Goal: Task Accomplishment & Management: Manage account settings

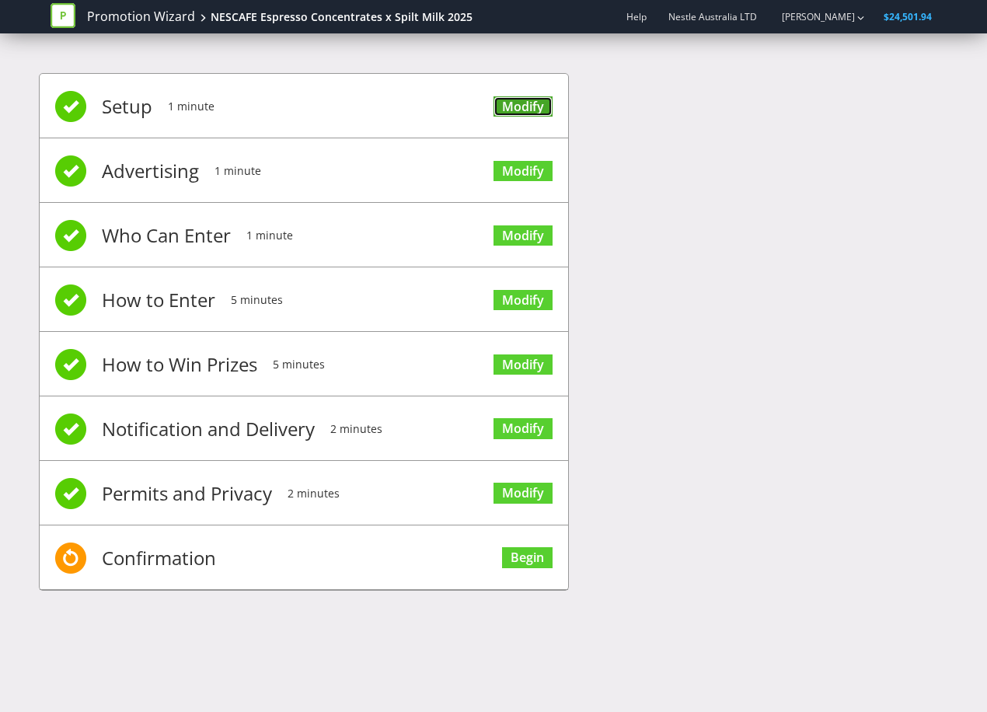
click at [524, 108] on link "Modify" at bounding box center [522, 106] width 59 height 21
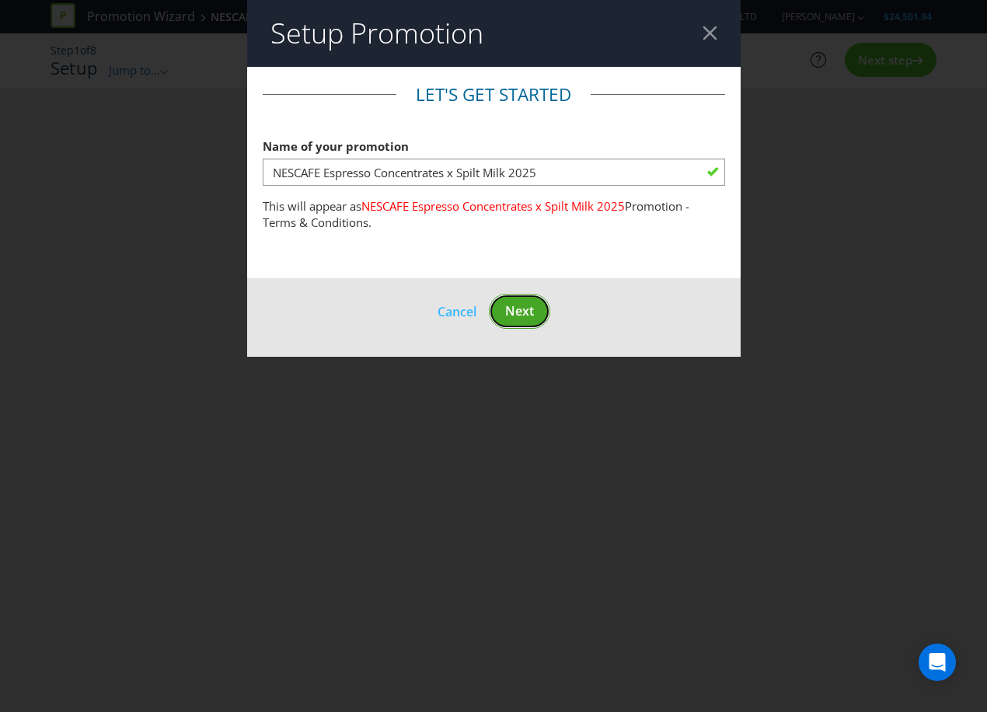
click at [528, 316] on span "Next" at bounding box center [519, 310] width 29 height 17
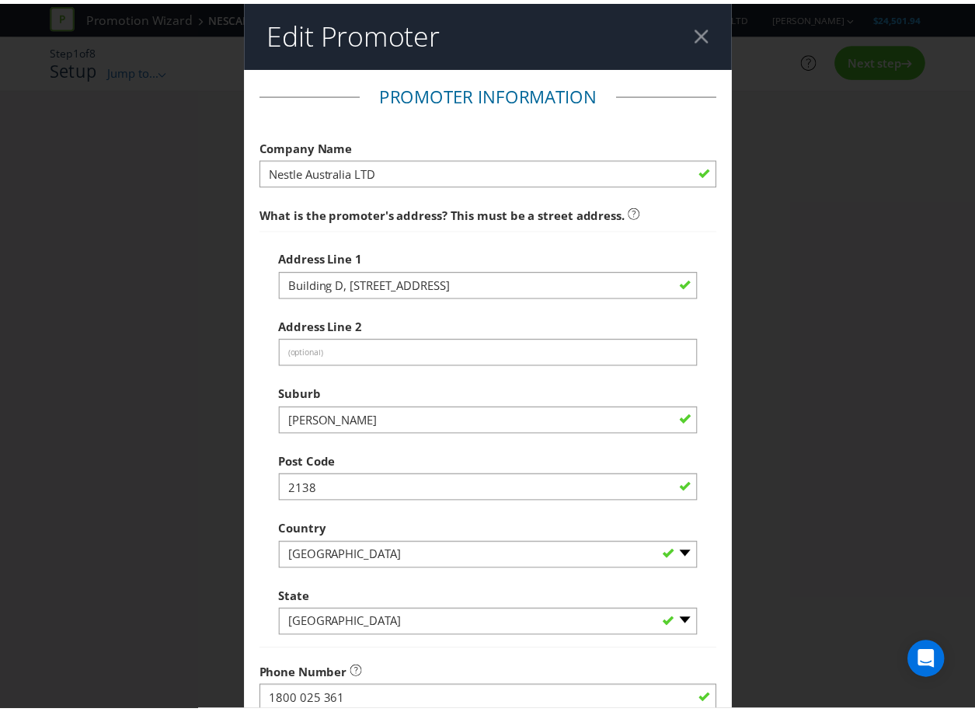
scroll to position [302, 0]
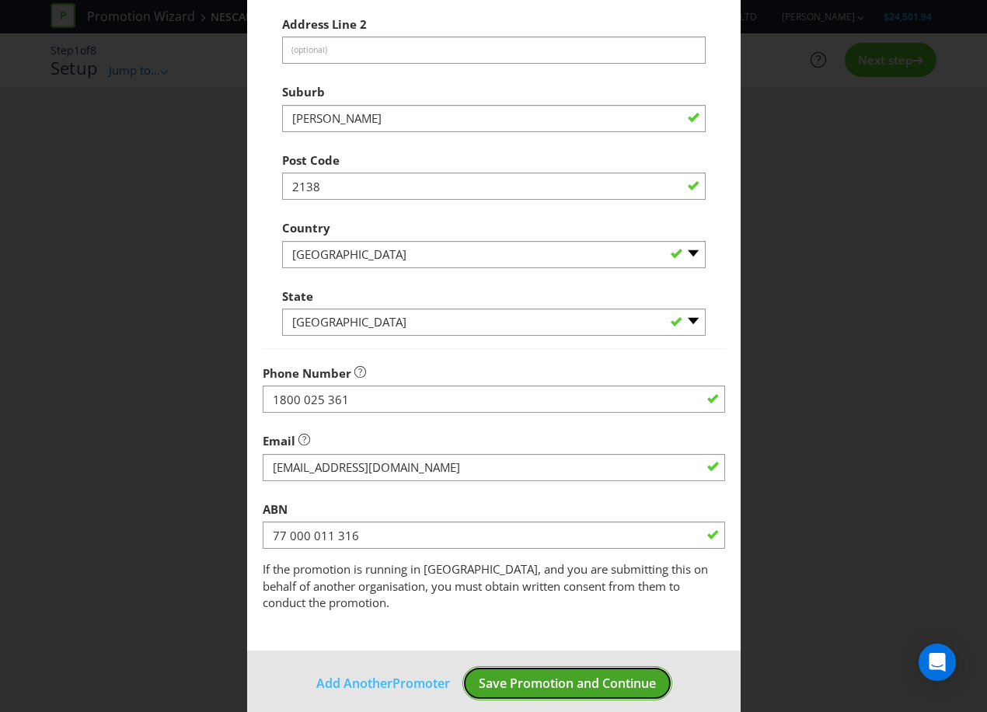
click at [577, 674] on span "Save Promotion and Continue" at bounding box center [567, 682] width 177 height 17
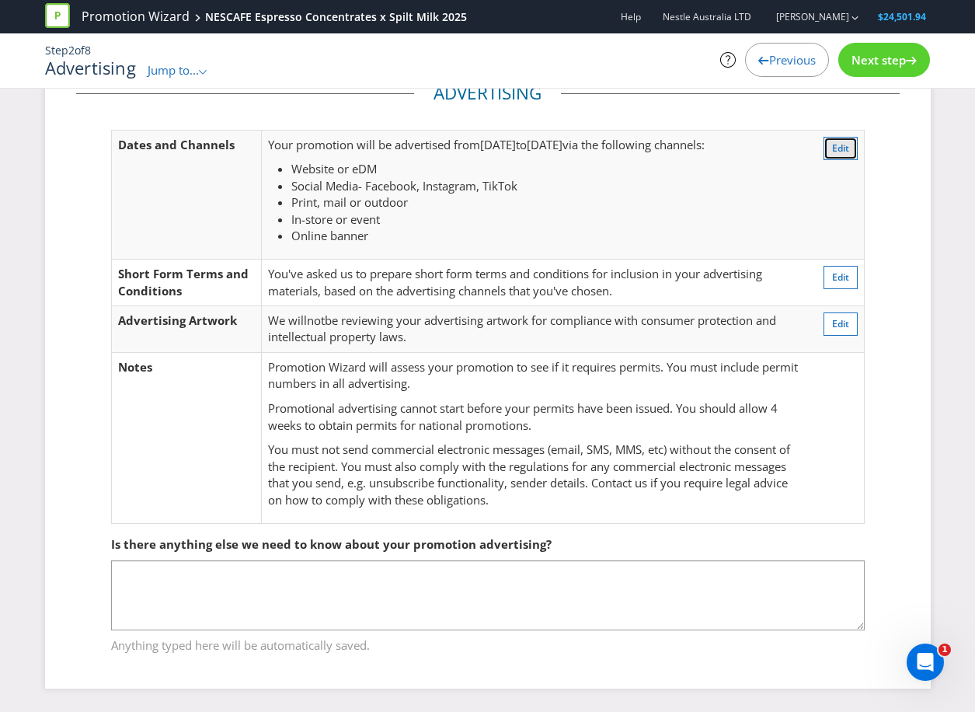
click at [844, 146] on span "Edit" at bounding box center [840, 147] width 17 height 13
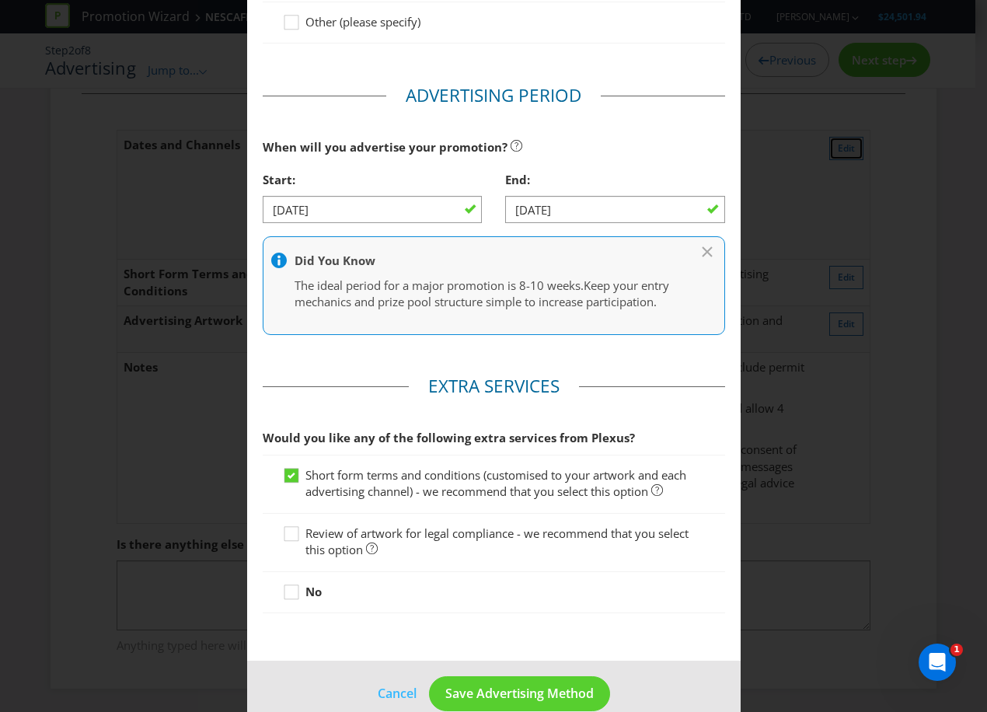
scroll to position [748, 0]
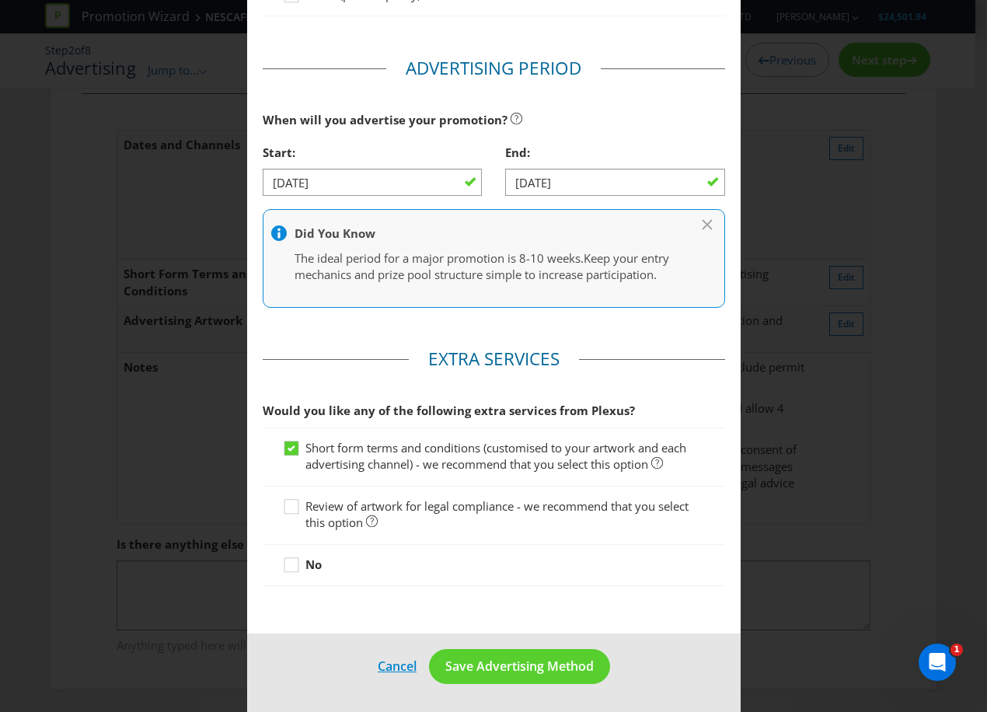
click at [399, 672] on link "Cancel" at bounding box center [397, 666] width 40 height 19
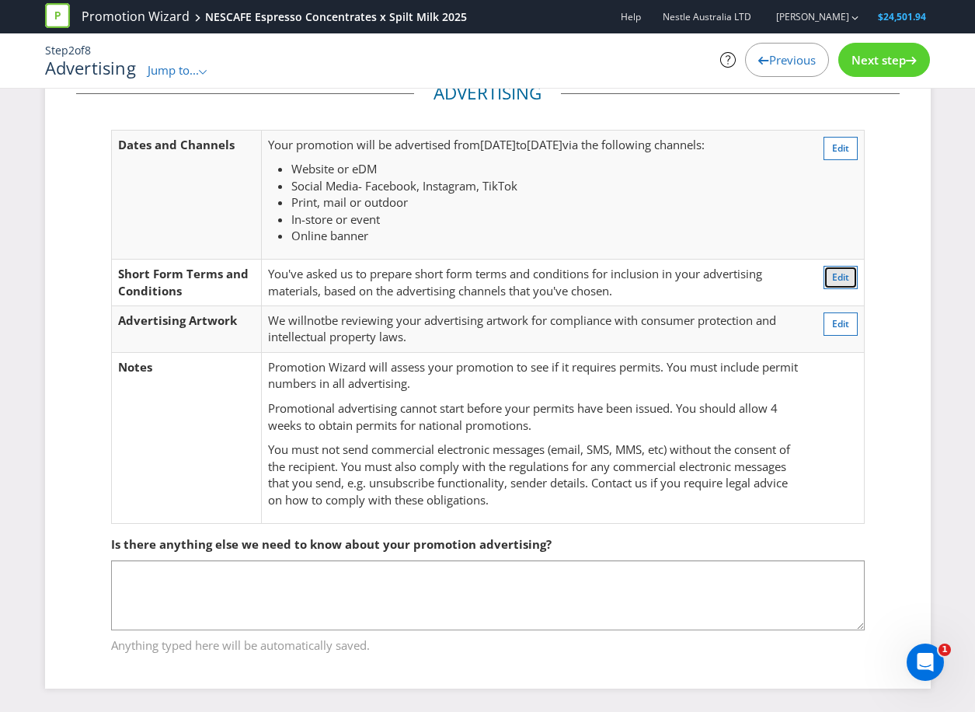
click at [832, 270] on button "Edit" at bounding box center [841, 277] width 34 height 23
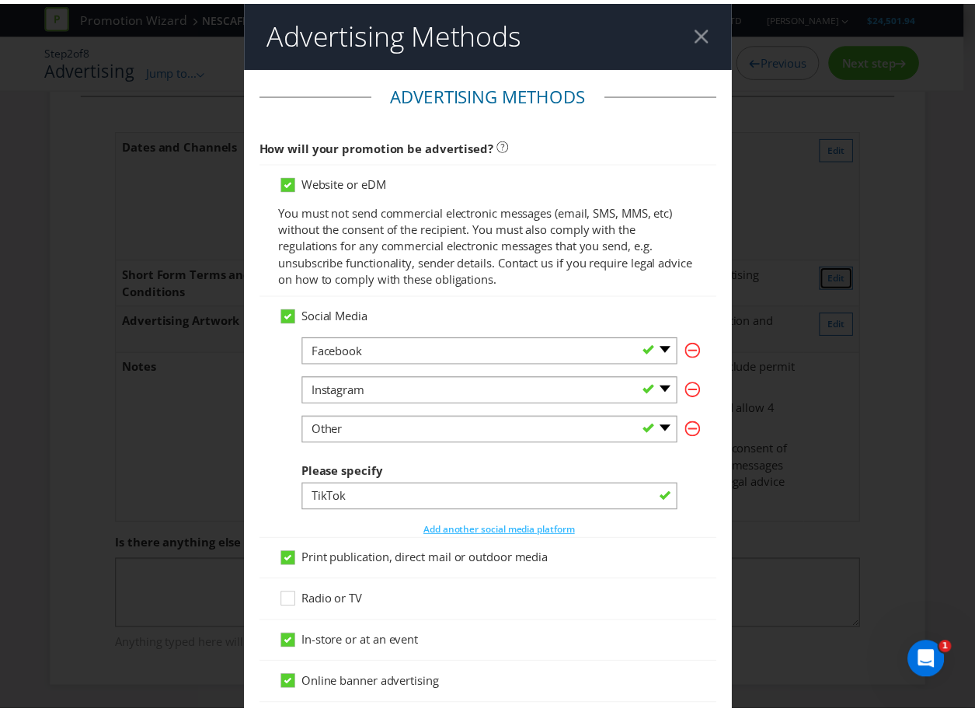
scroll to position [748, 0]
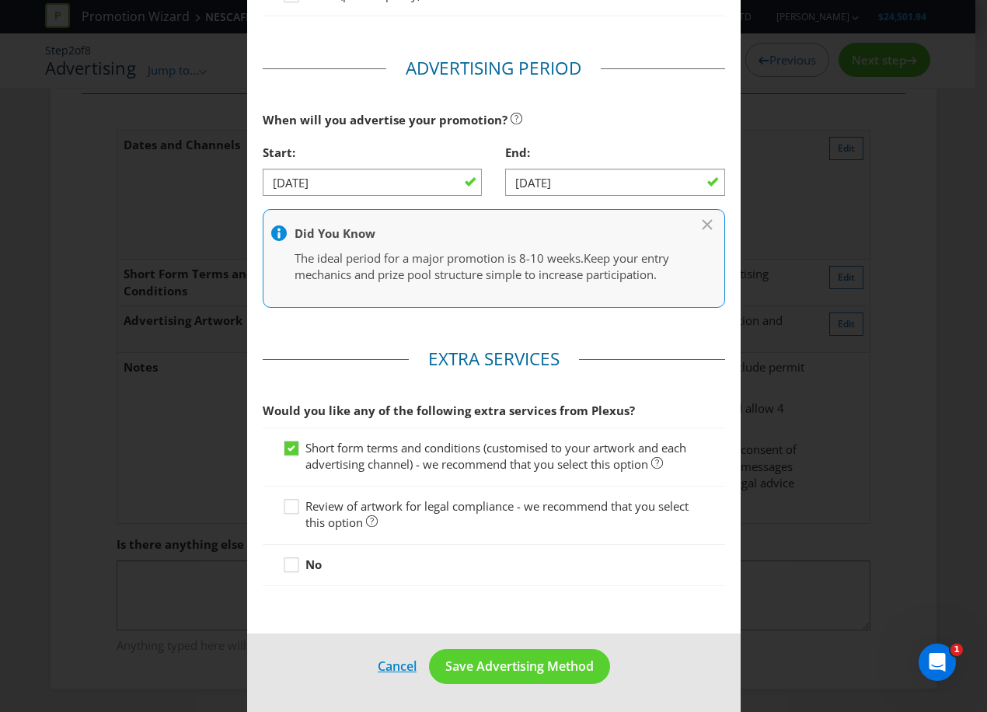
click at [377, 672] on link "Cancel" at bounding box center [397, 666] width 40 height 19
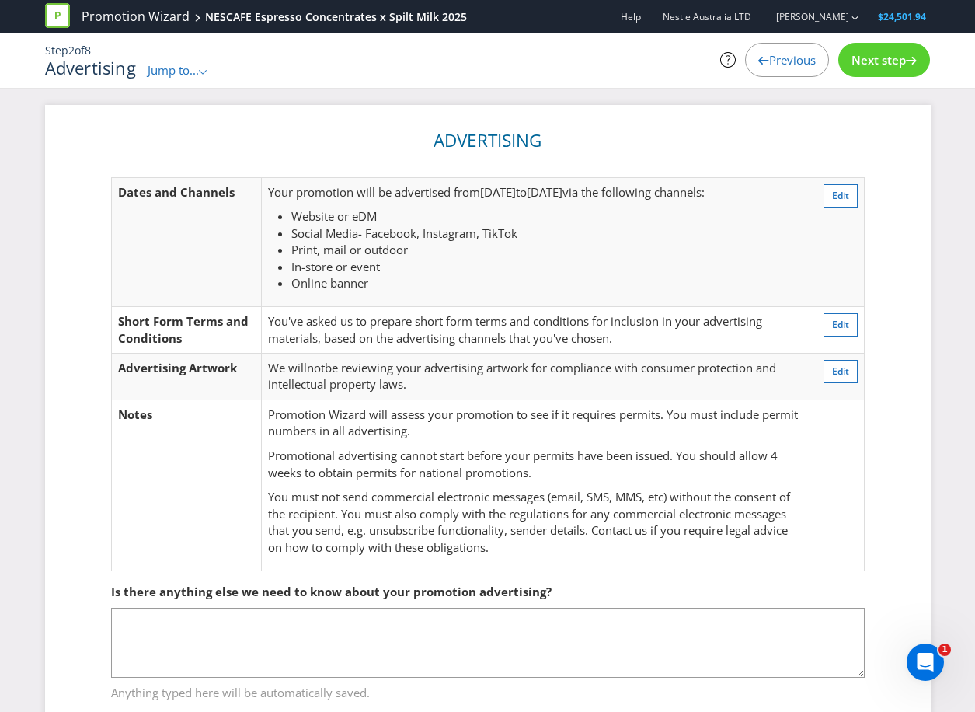
click at [180, 67] on span "Jump to..." at bounding box center [173, 70] width 51 height 16
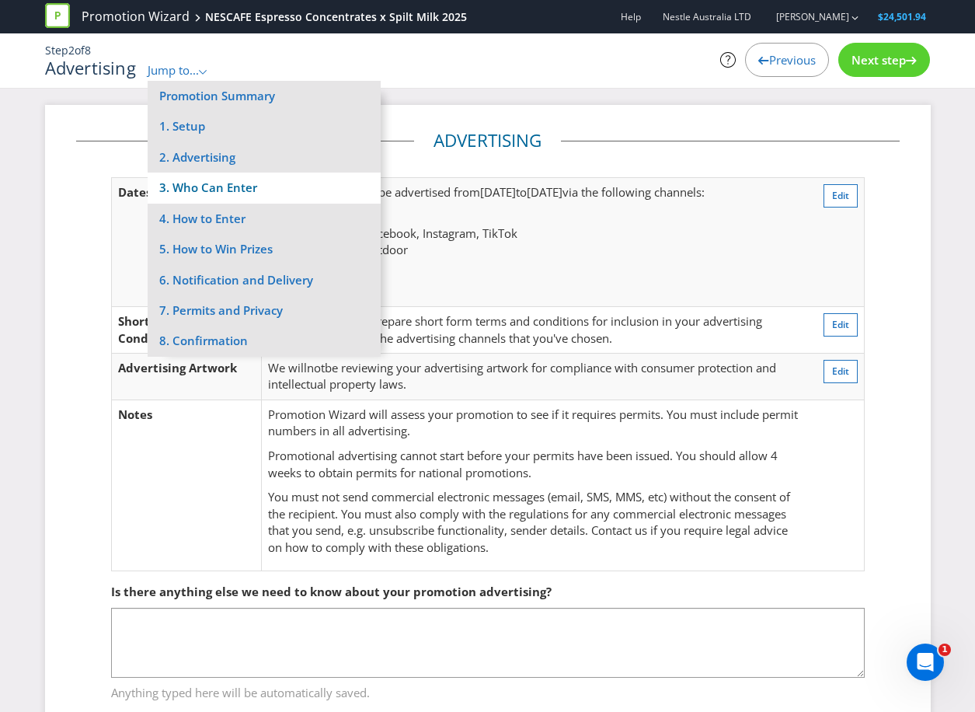
click at [218, 193] on li "3. Who Can Enter" at bounding box center [264, 188] width 233 height 30
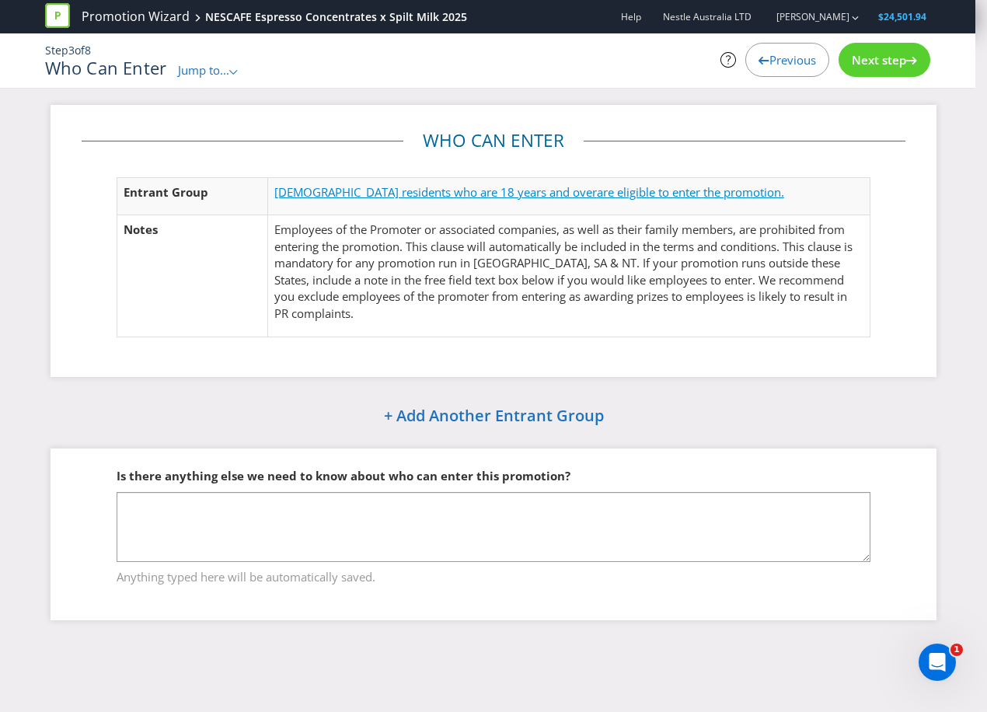
click at [603, 186] on span "are eligible to enter the promotion." at bounding box center [690, 192] width 187 height 16
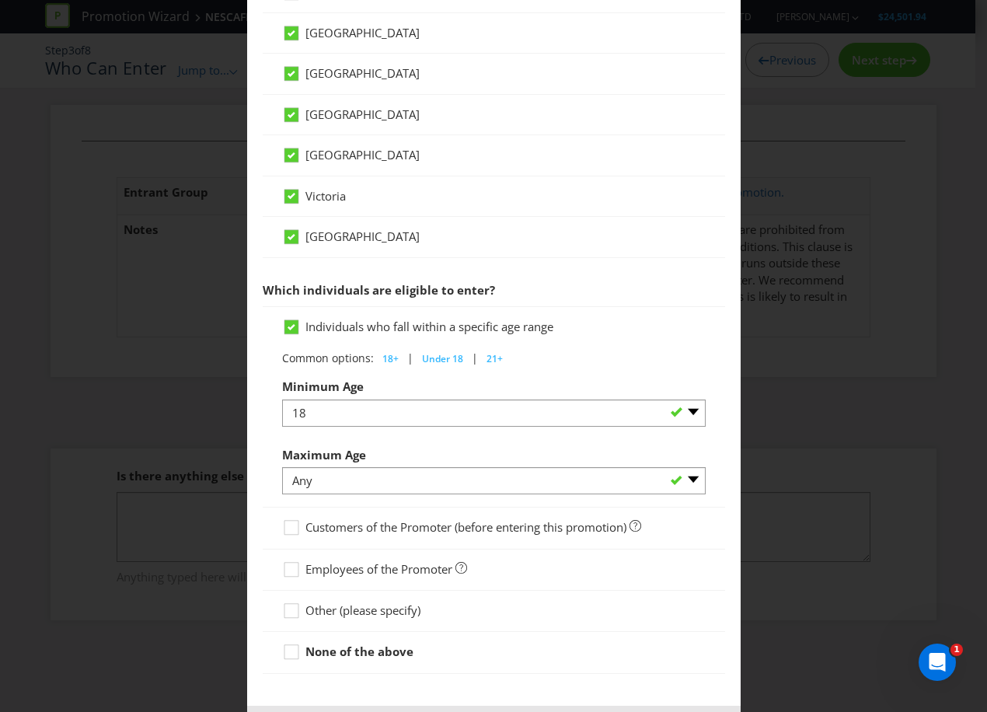
scroll to position [616, 0]
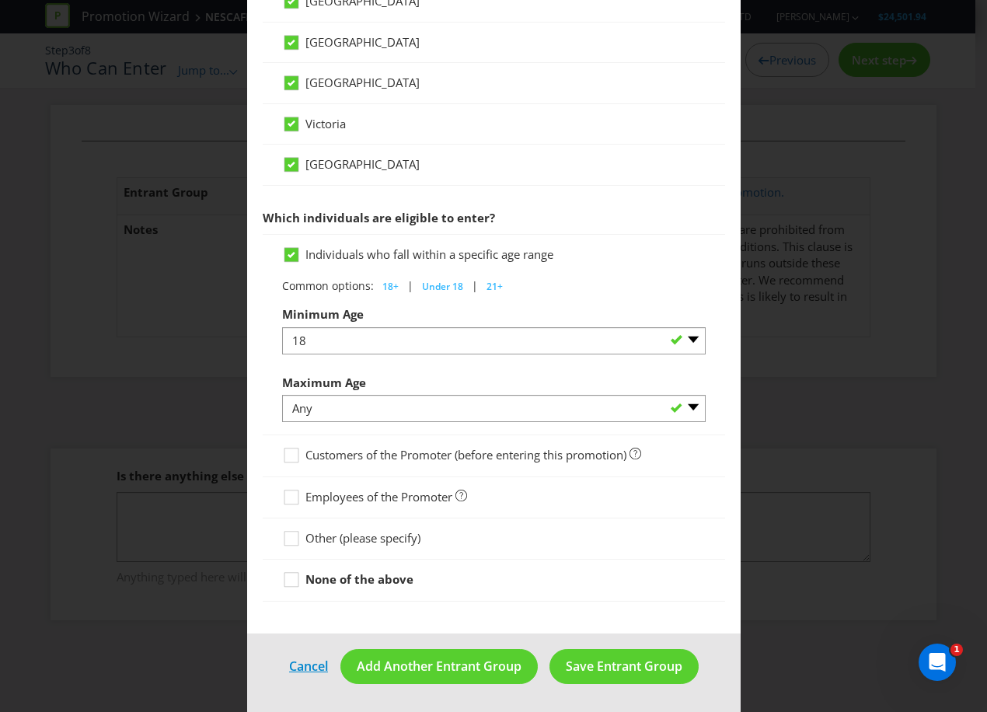
click at [308, 670] on link "Cancel" at bounding box center [308, 666] width 40 height 19
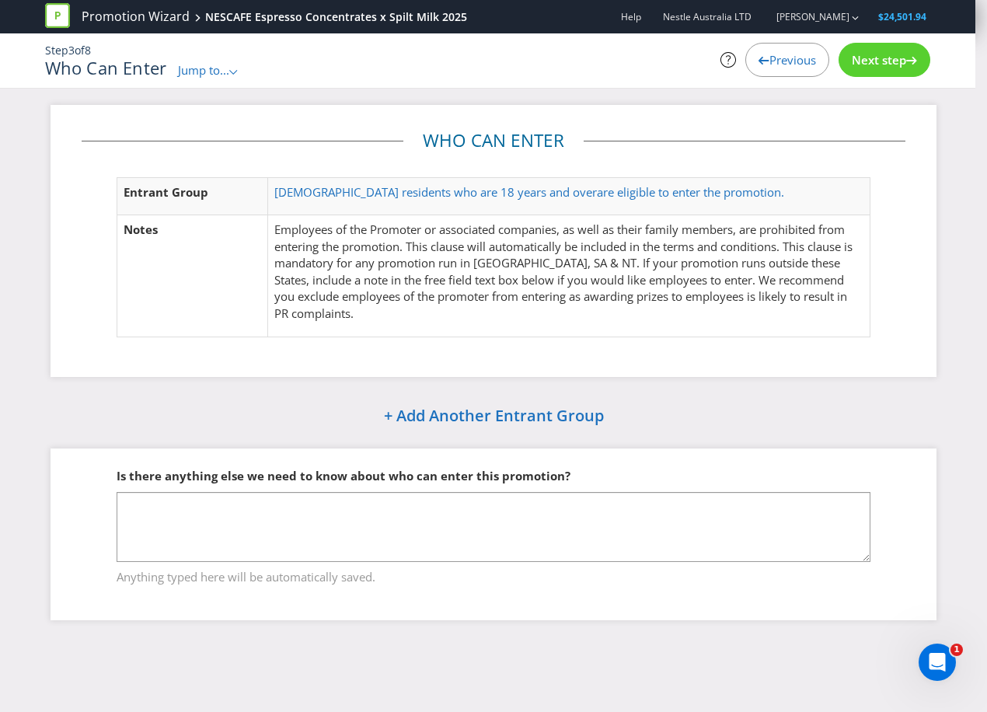
click at [211, 76] on span "Jump to..." at bounding box center [203, 70] width 51 height 16
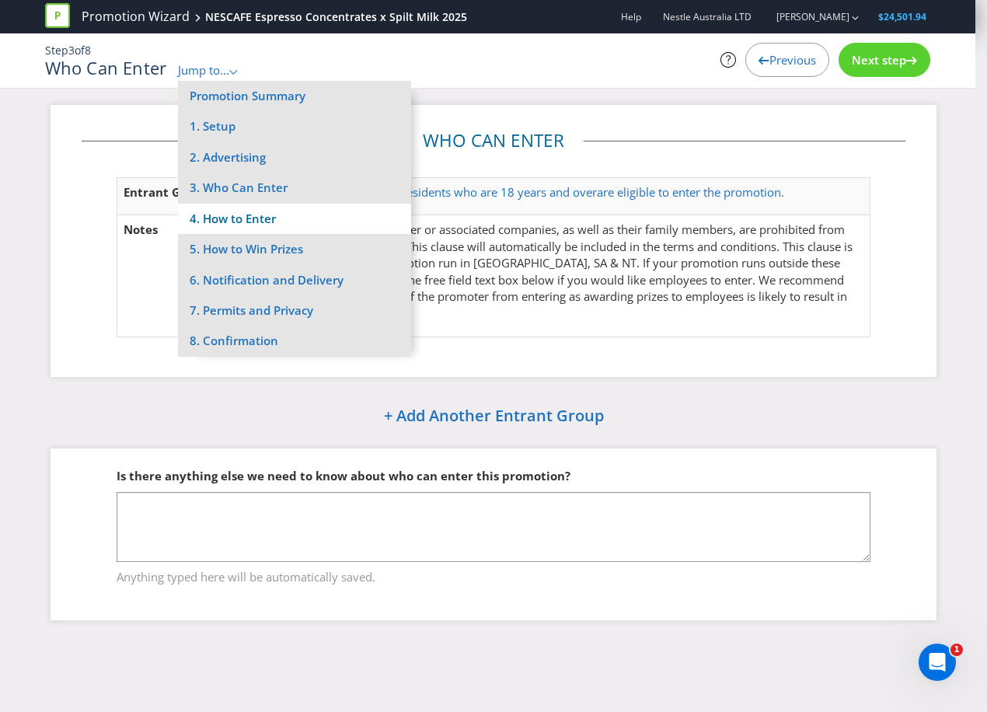
click at [260, 216] on li "4. How to Enter" at bounding box center [294, 219] width 233 height 30
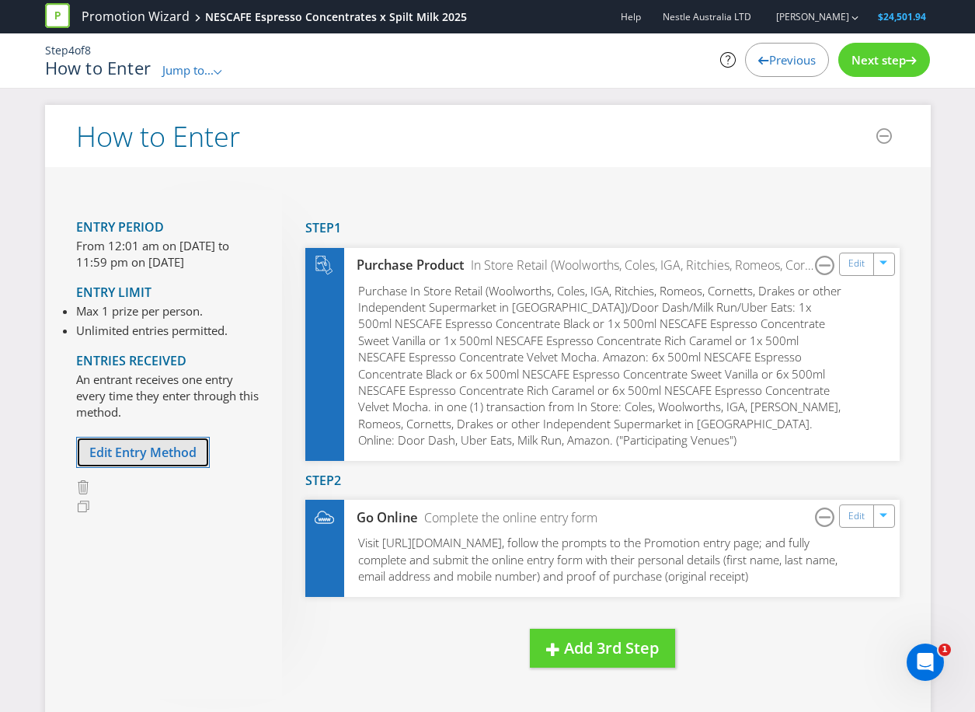
click at [186, 455] on span "Edit Entry Method" at bounding box center [142, 452] width 107 height 17
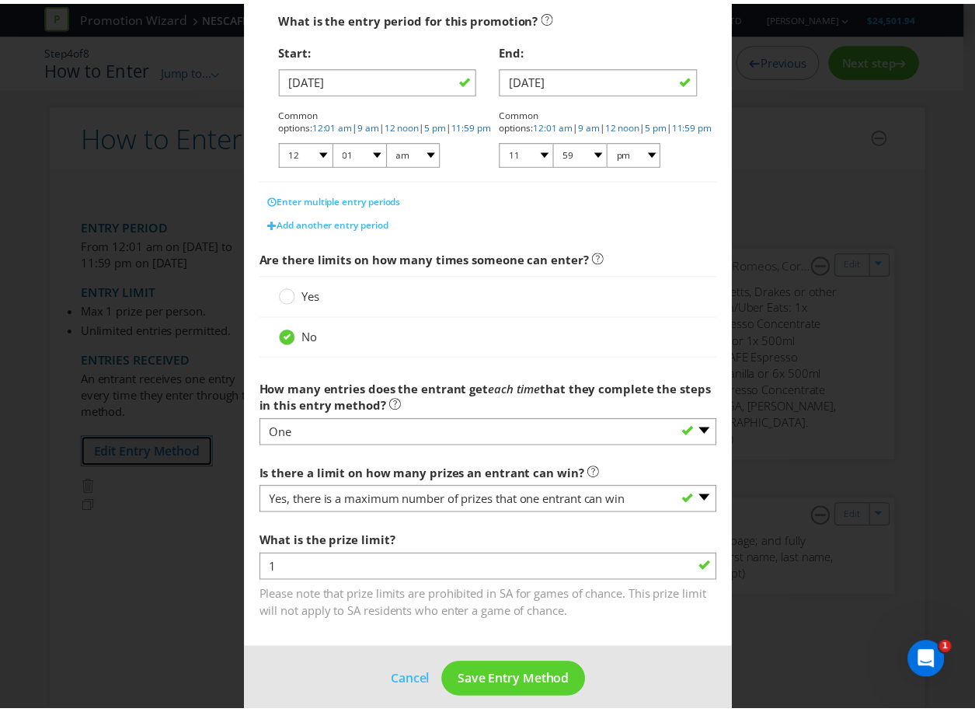
scroll to position [326, 0]
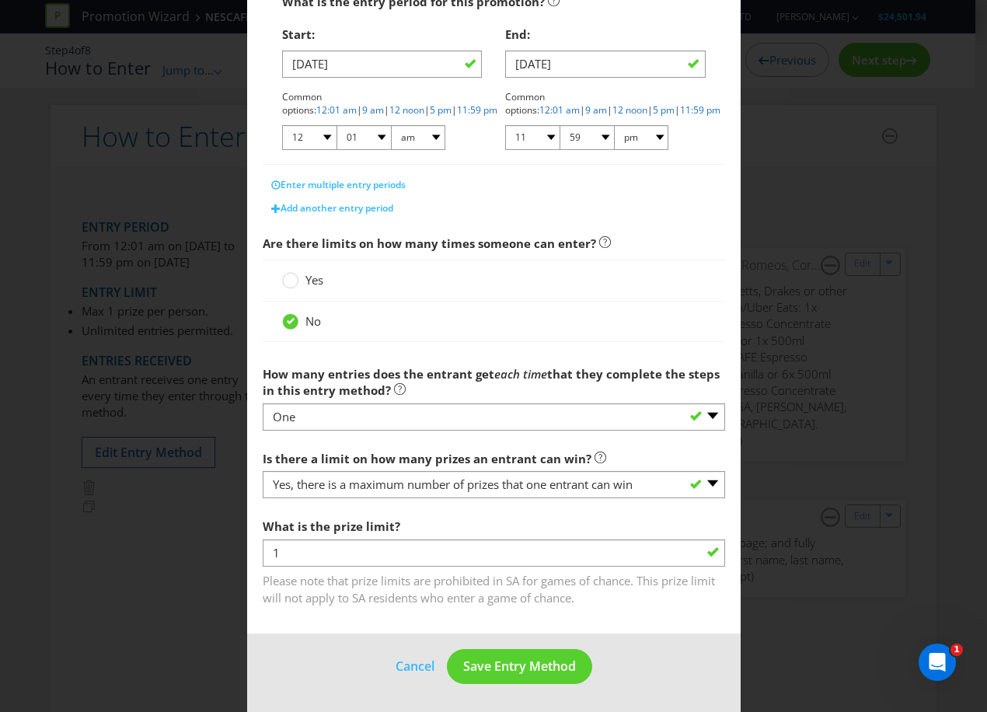
click at [415, 650] on footer "Cancel Save Entry Method" at bounding box center [493, 672] width 493 height 78
click at [413, 661] on button "Cancel" at bounding box center [415, 666] width 40 height 19
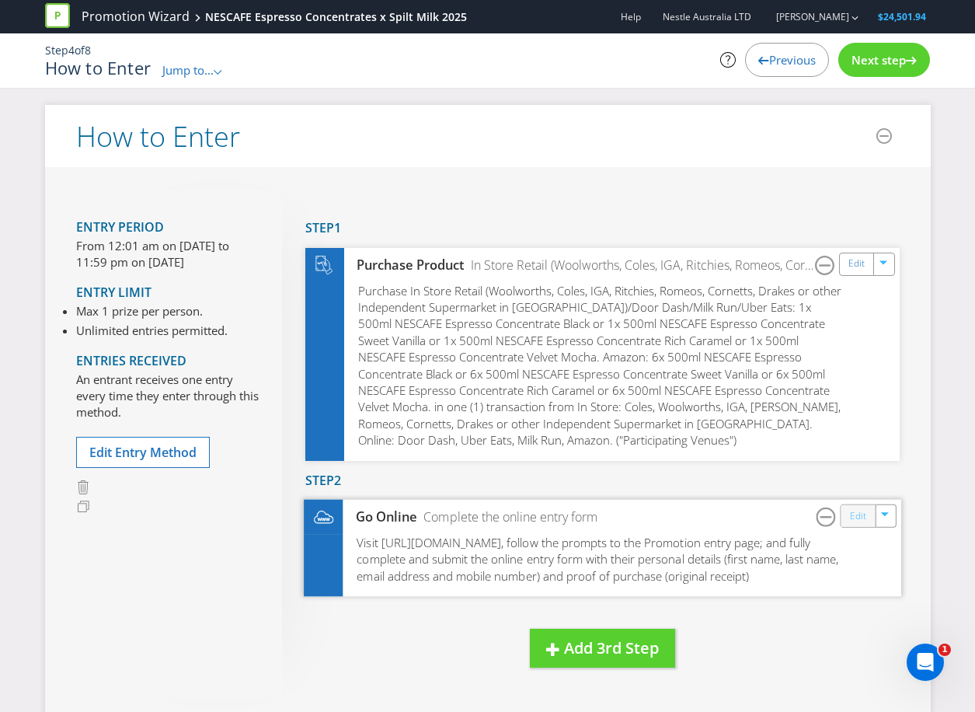
click at [863, 522] on link "Edit" at bounding box center [857, 516] width 16 height 18
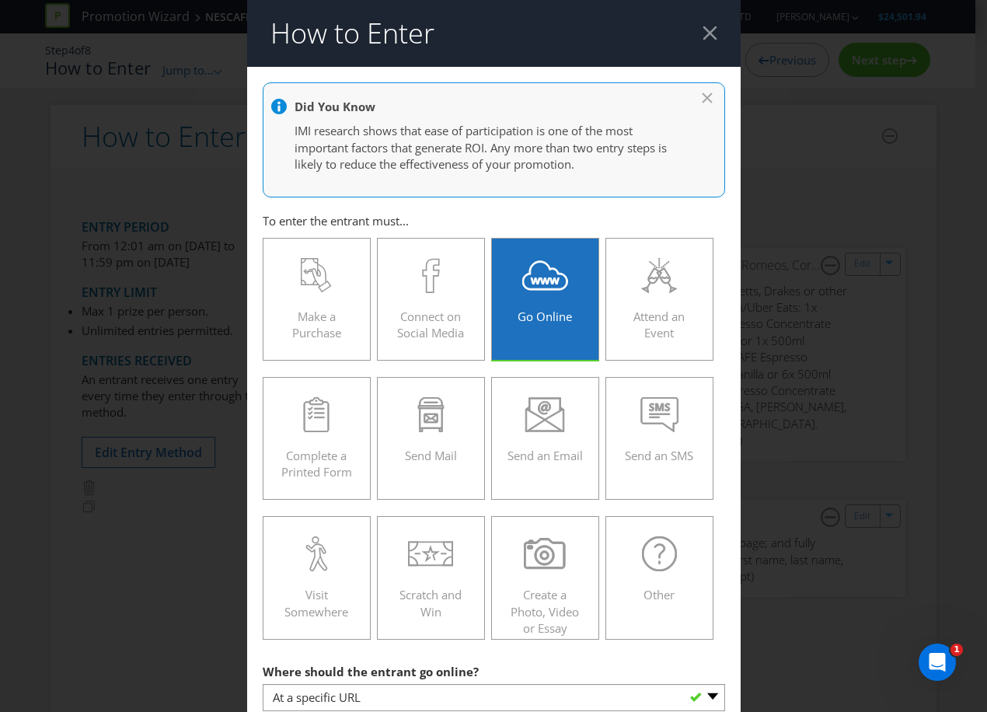
click at [709, 37] on header "How to Enter" at bounding box center [493, 33] width 493 height 67
click at [706, 35] on div at bounding box center [709, 33] width 15 height 15
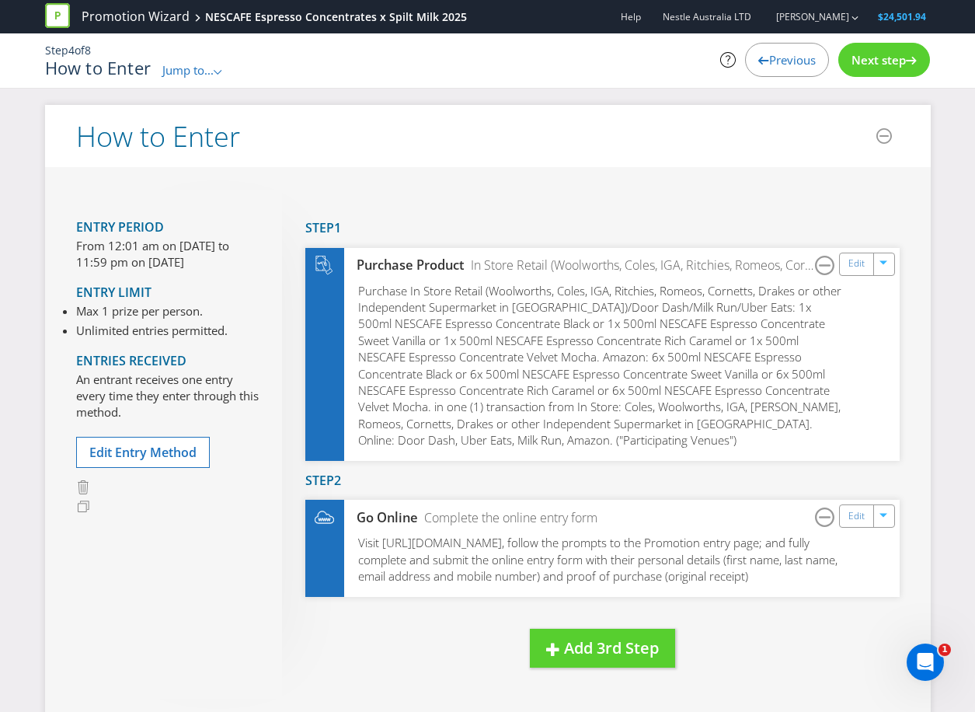
click at [211, 80] on div "Step 4 of 8 How to Enter Jump to... .st0{fill-rule:evenodd;clip-rule:evenodd;} …" at bounding box center [487, 60] width 909 height 54
click at [207, 75] on span "Jump to..." at bounding box center [187, 70] width 51 height 16
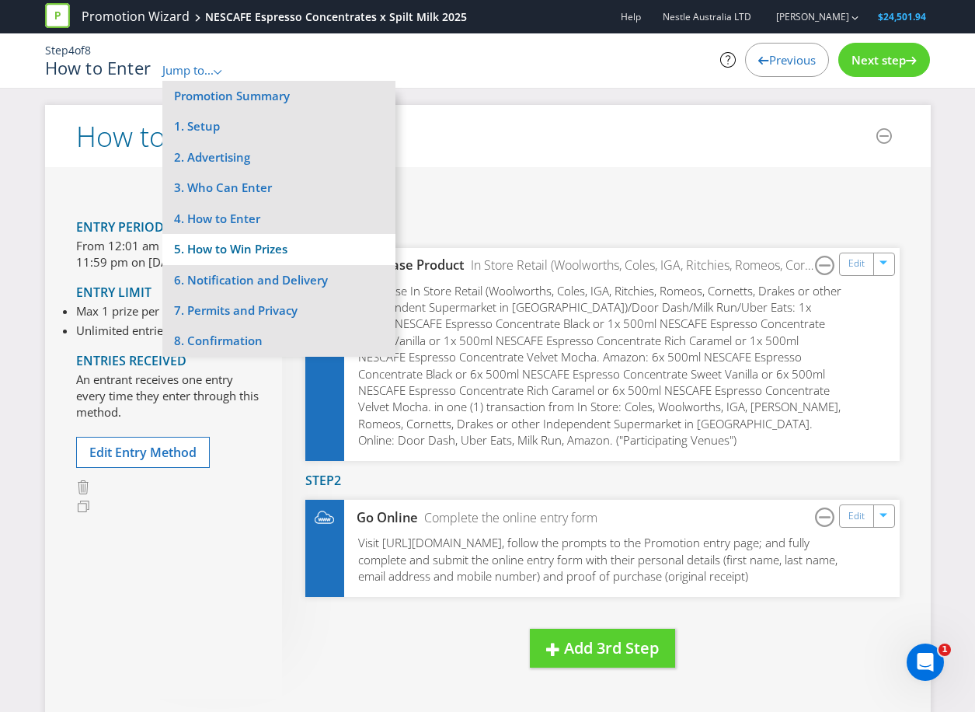
click at [249, 253] on li "5. How to Win Prizes" at bounding box center [278, 249] width 233 height 30
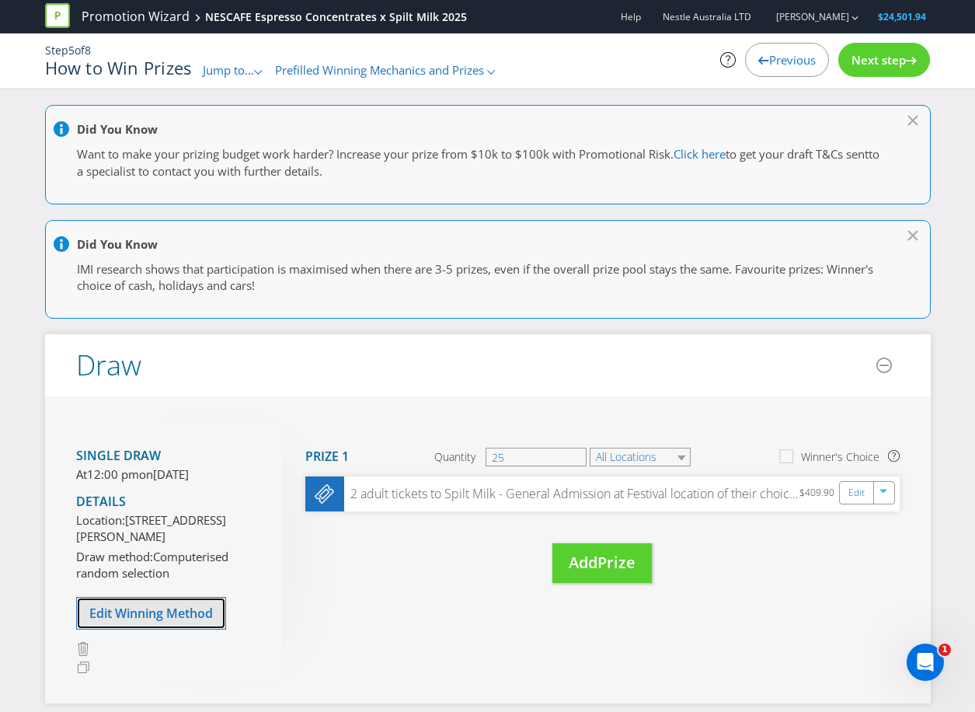
click at [176, 629] on button "Edit Winning Method" at bounding box center [151, 613] width 150 height 33
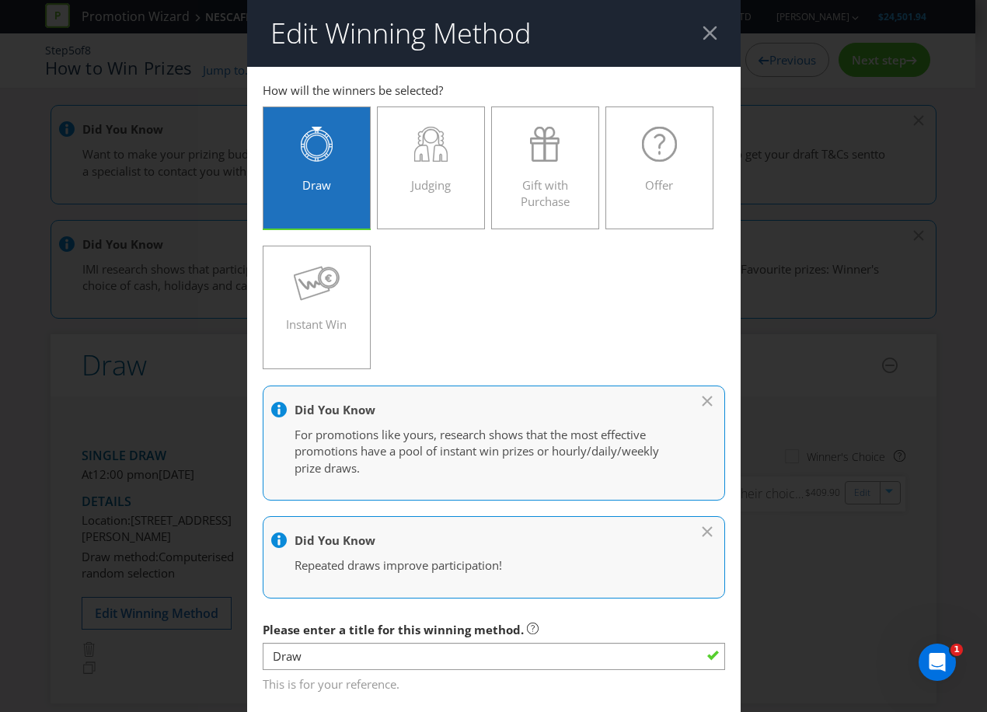
click at [709, 39] on div at bounding box center [709, 33] width 15 height 15
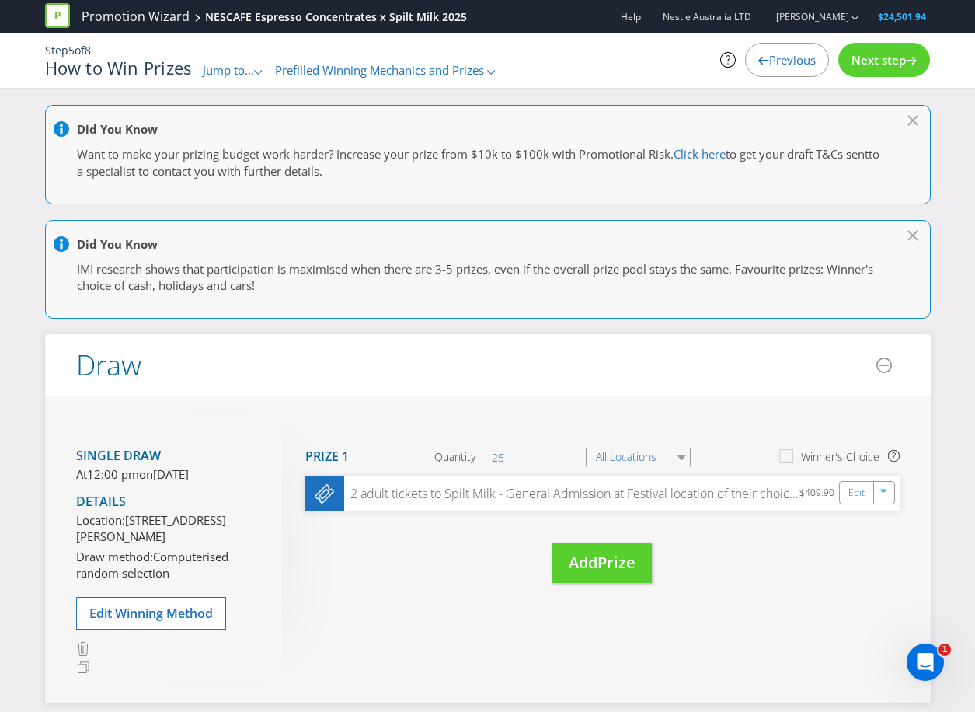
drag, startPoint x: 222, startPoint y: 61, endPoint x: 232, endPoint y: 73, distance: 15.4
click at [224, 64] on span "Jump to..." at bounding box center [228, 70] width 51 height 16
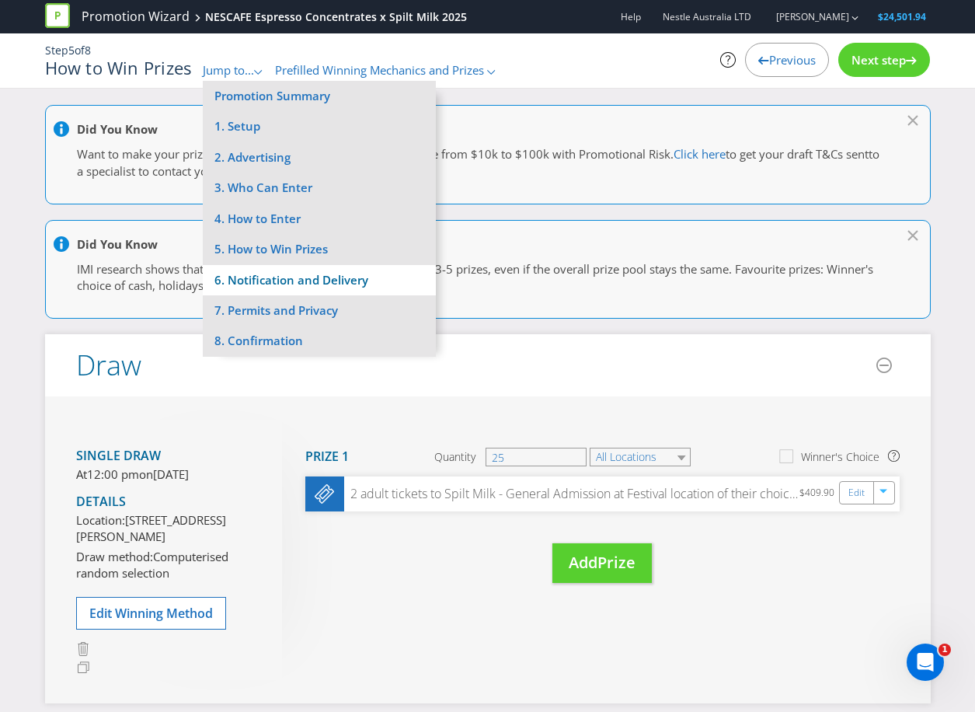
click at [312, 284] on li "6. Notification and Delivery" at bounding box center [319, 280] width 233 height 30
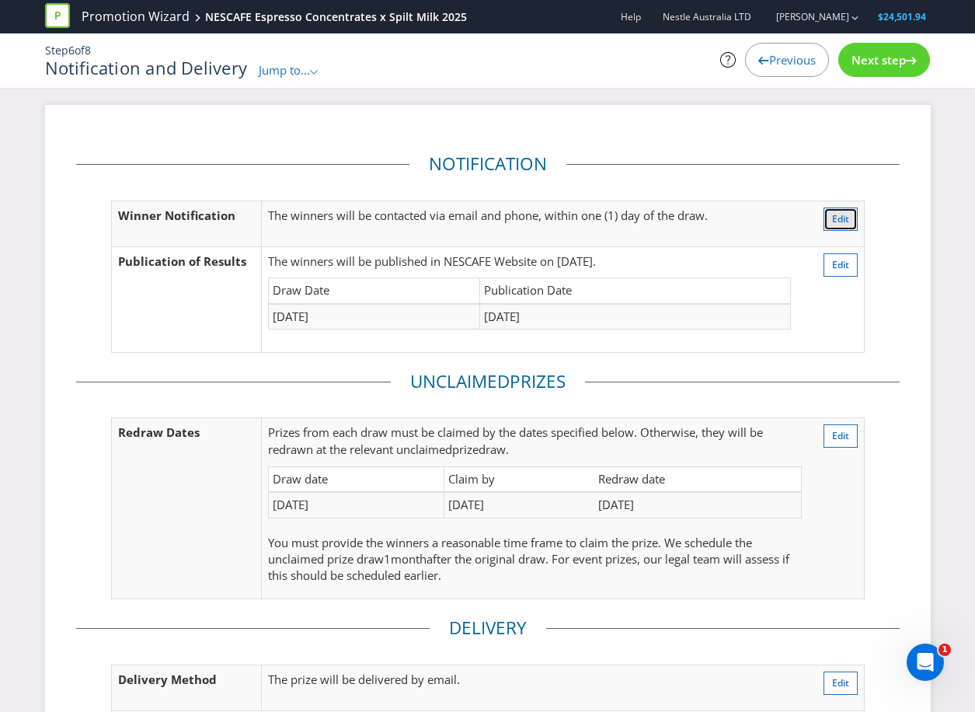
click at [831, 217] on button "Edit" at bounding box center [841, 218] width 34 height 23
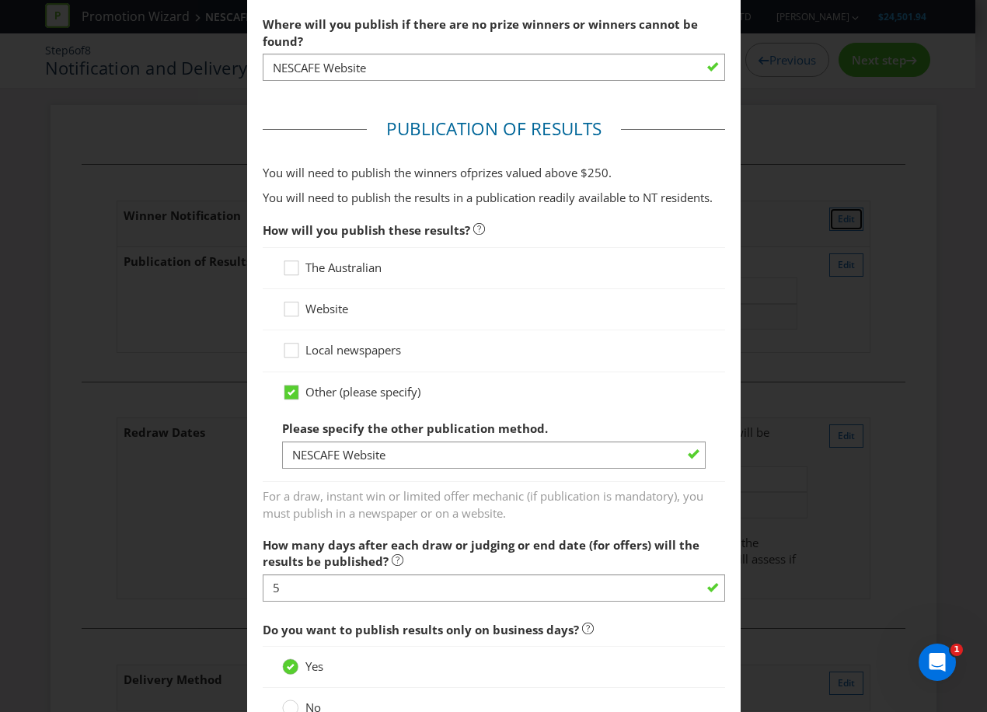
scroll to position [727, 0]
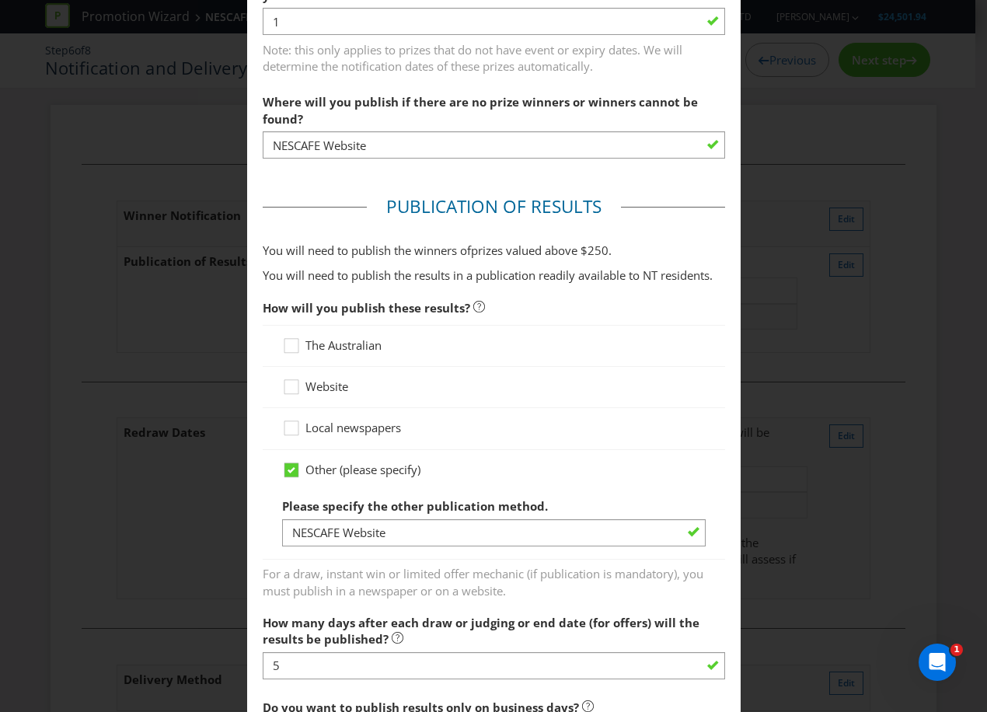
drag, startPoint x: 16, startPoint y: 103, endPoint x: 109, endPoint y: 40, distance: 111.4
click at [16, 103] on div "Notification and Delivery Winner Notification You may be required to notify win…" at bounding box center [493, 356] width 987 height 712
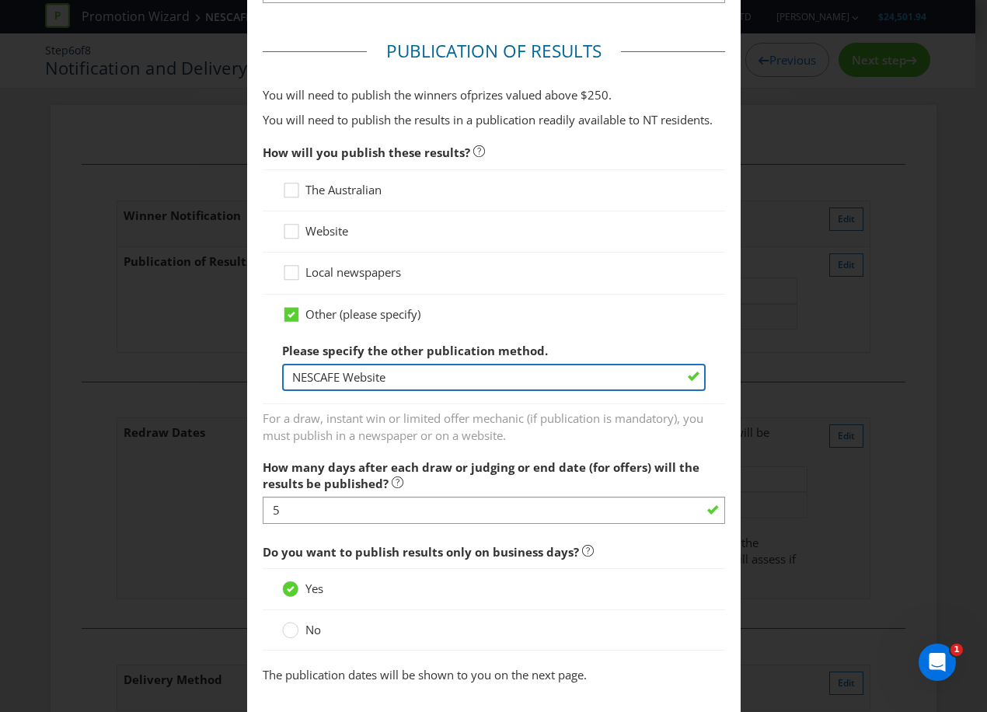
click at [451, 378] on input "NESCAFE Website" at bounding box center [493, 377] width 423 height 27
paste input "[DOMAIN_NAME][URL]"
click at [558, 378] on input "[DOMAIN_NAME][URL]" at bounding box center [493, 377] width 423 height 27
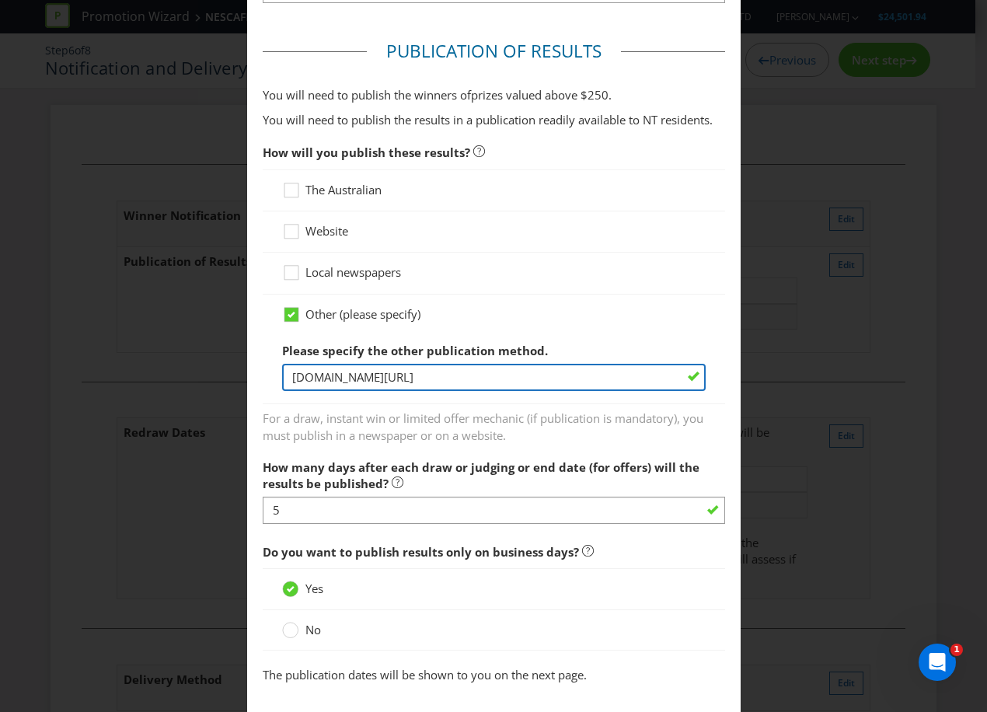
paste input "[URL]."
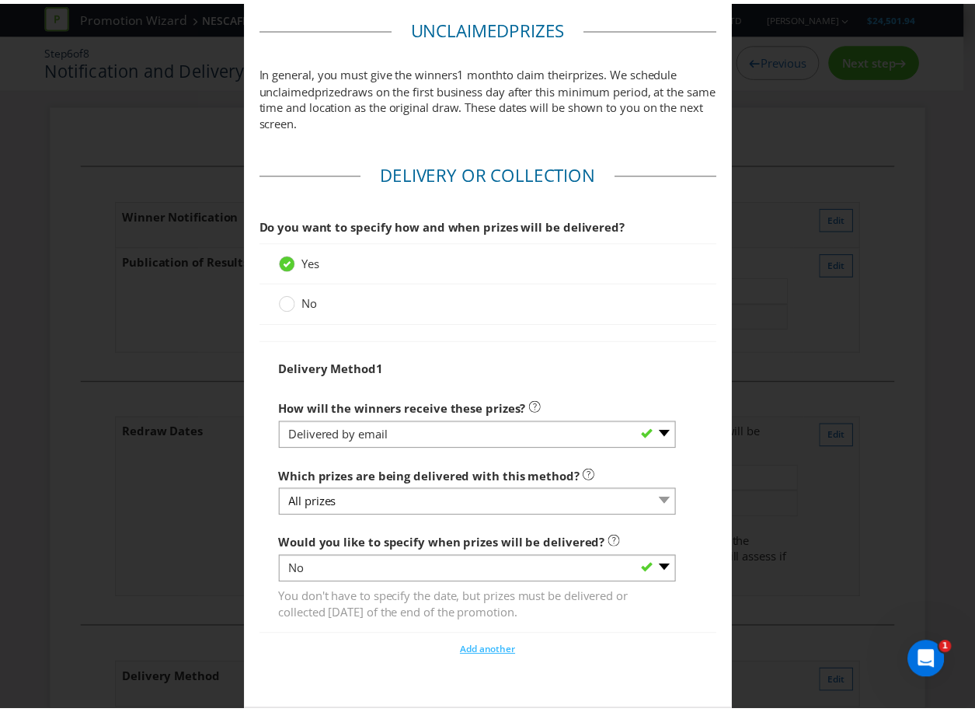
scroll to position [1660, 0]
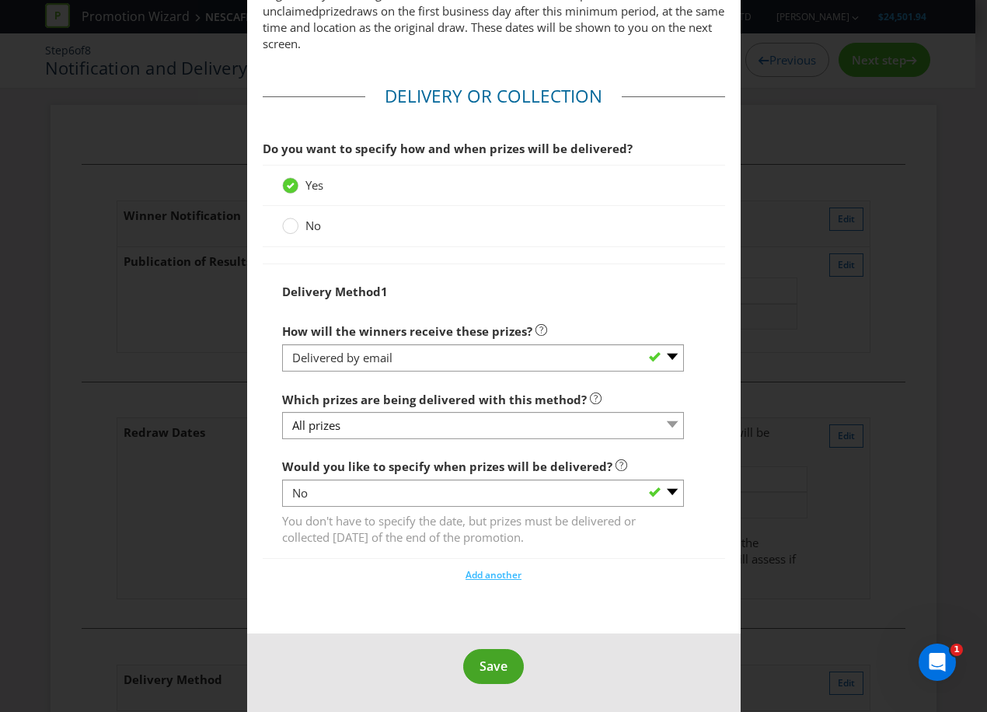
type input "[URL][DOMAIN_NAME]"
click at [483, 674] on button "Save" at bounding box center [493, 666] width 61 height 35
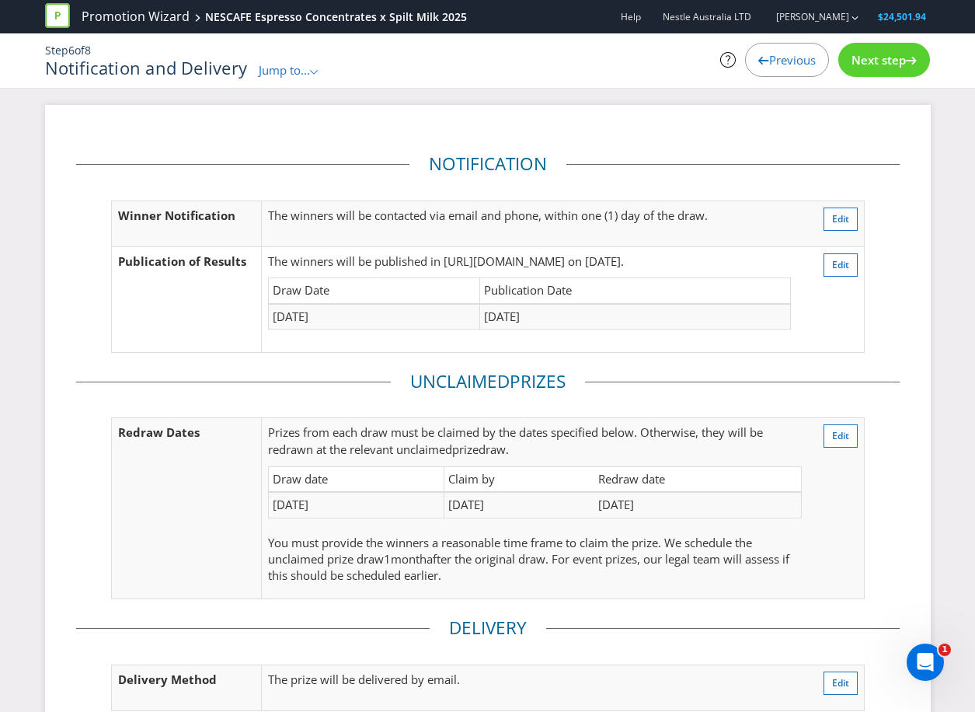
click at [896, 61] on span "Next step" at bounding box center [879, 60] width 54 height 16
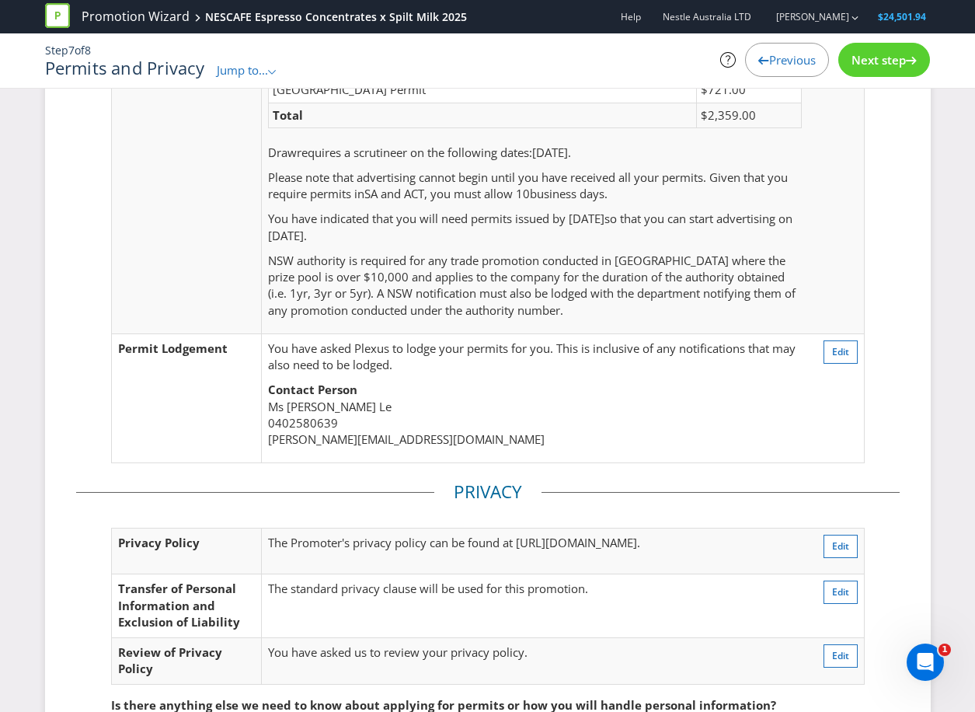
scroll to position [311, 0]
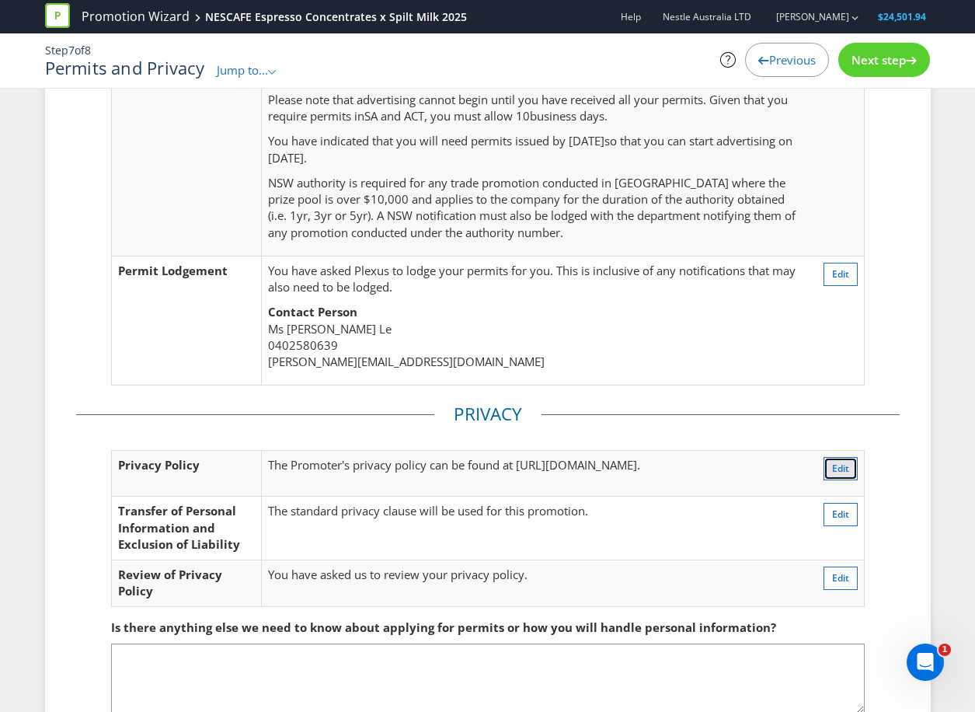
click at [838, 469] on span "Edit" at bounding box center [840, 468] width 17 height 13
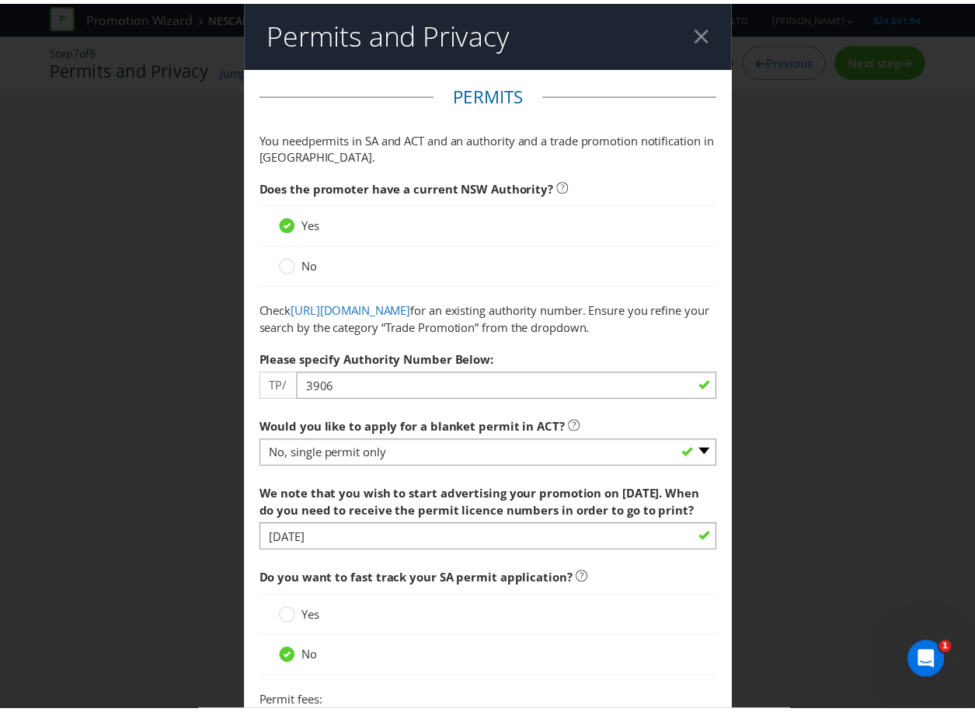
scroll to position [2010, 0]
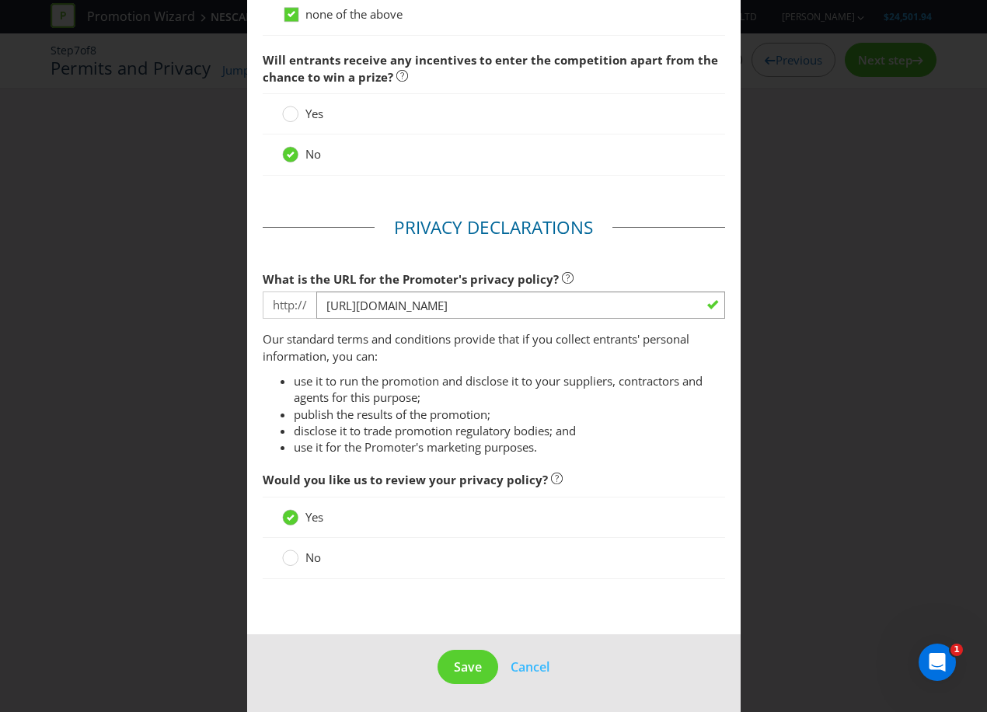
click at [768, 454] on div "Permits and Privacy Permits You need permits in SA and ACT and an authority and…" at bounding box center [493, 356] width 987 height 712
click at [294, 559] on circle at bounding box center [290, 558] width 16 height 16
click at [0, 0] on input "No" at bounding box center [0, 0] width 0 height 0
click at [454, 664] on span "Save" at bounding box center [468, 666] width 28 height 17
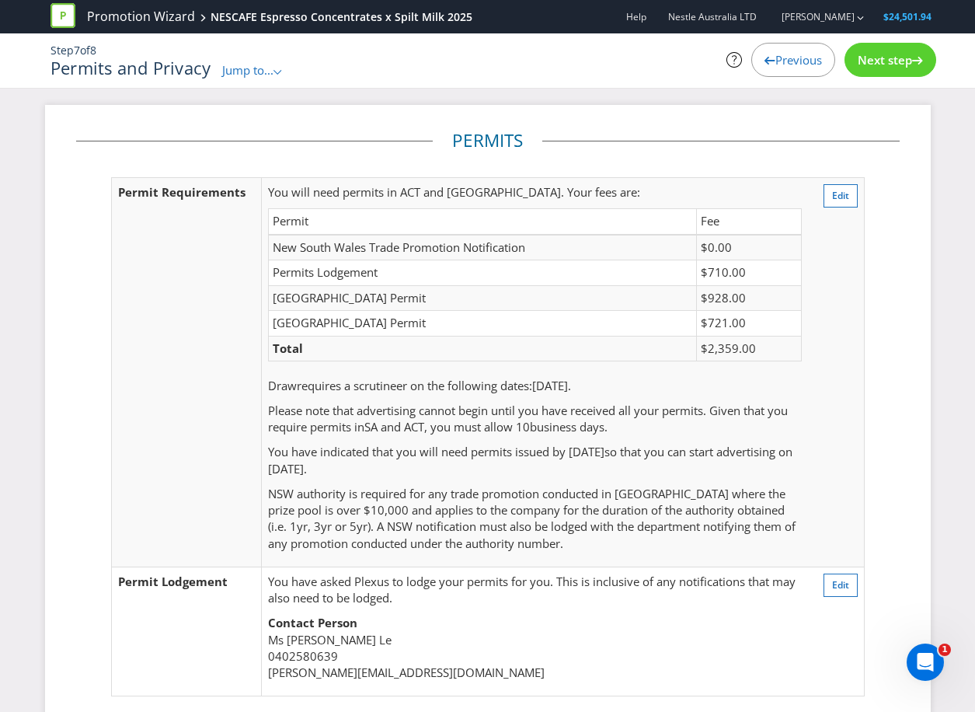
click at [890, 65] on span "Next step" at bounding box center [885, 60] width 54 height 16
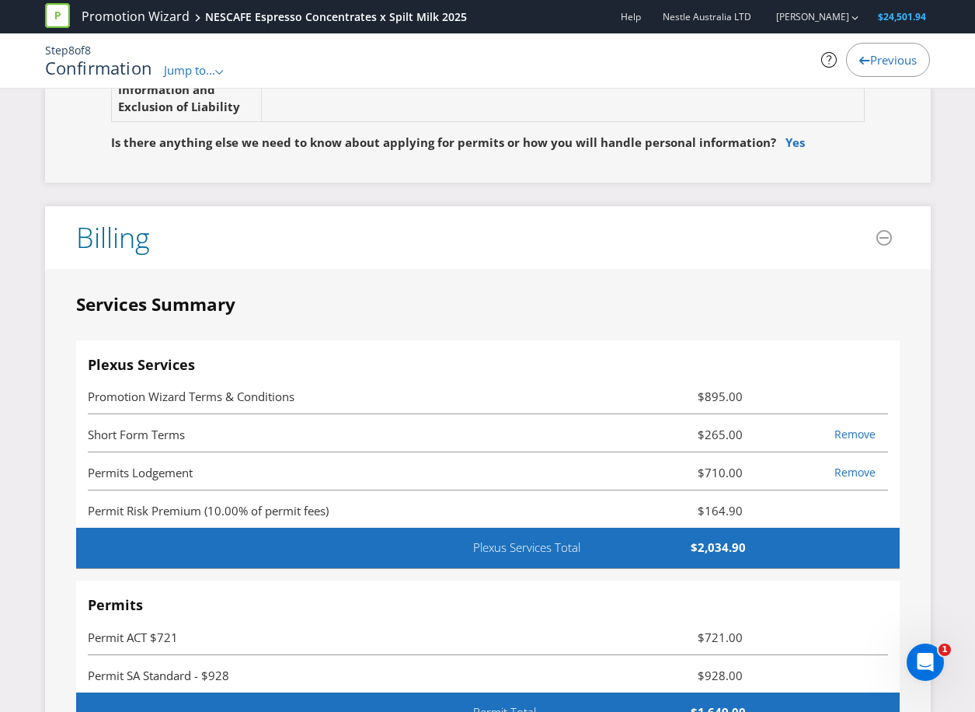
scroll to position [4274, 0]
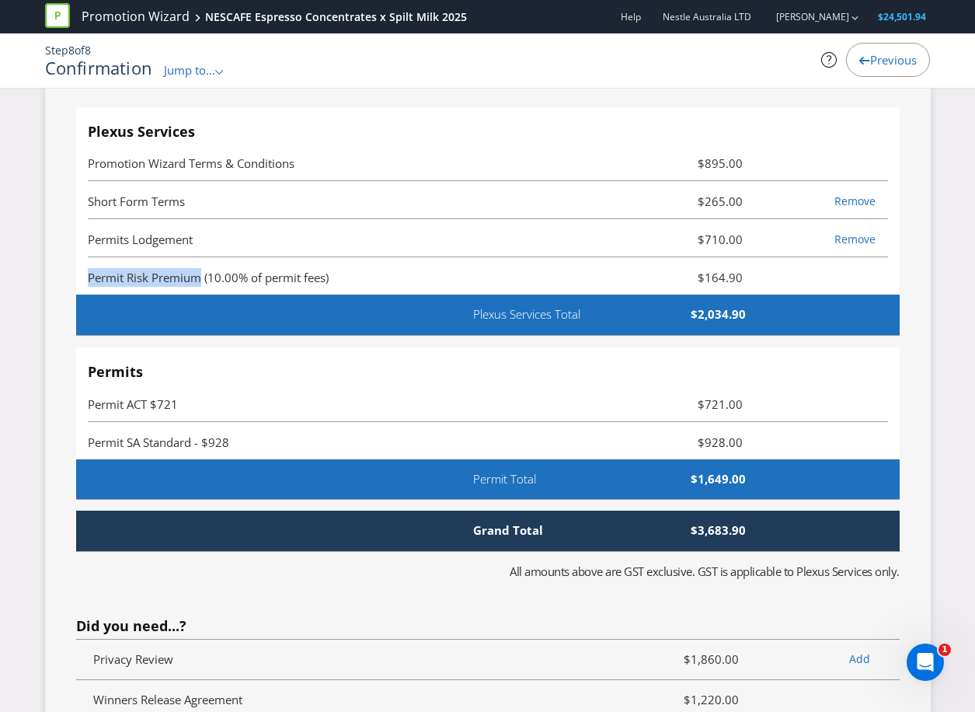
drag, startPoint x: 86, startPoint y: 311, endPoint x: 200, endPoint y: 308, distance: 113.5
click at [200, 296] on div "Plexus Services Promotion Wizard Terms & Conditions $895.00 Short Form Terms $2…" at bounding box center [488, 201] width 824 height 189
copy span "Permit Risk Premium"
click at [228, 249] on span "Permits Lodgement" at bounding box center [355, 239] width 534 height 19
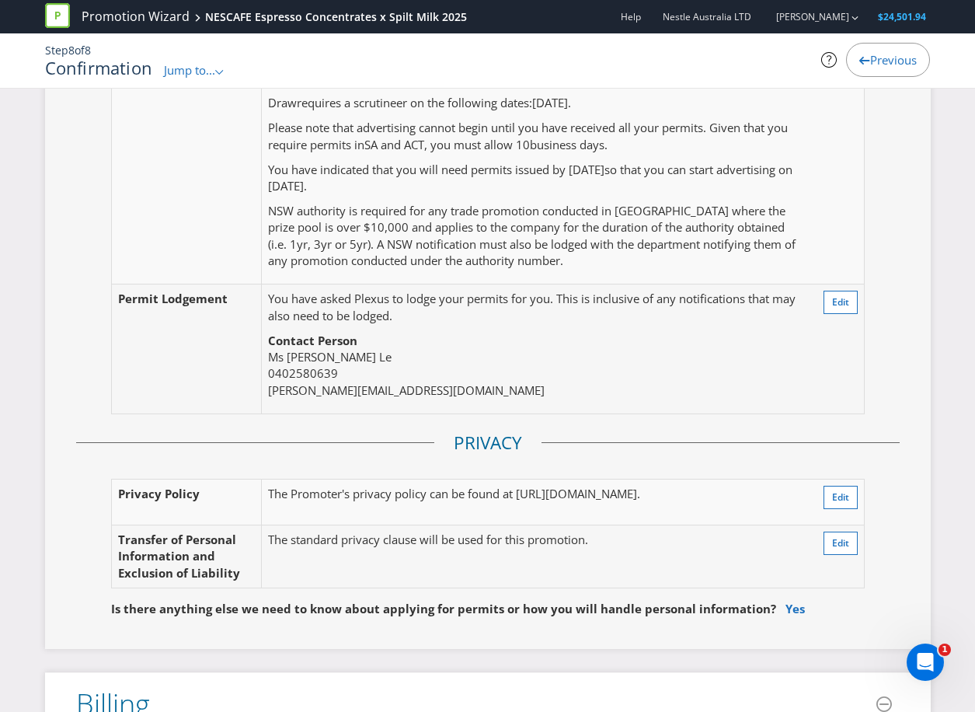
scroll to position [3419, 0]
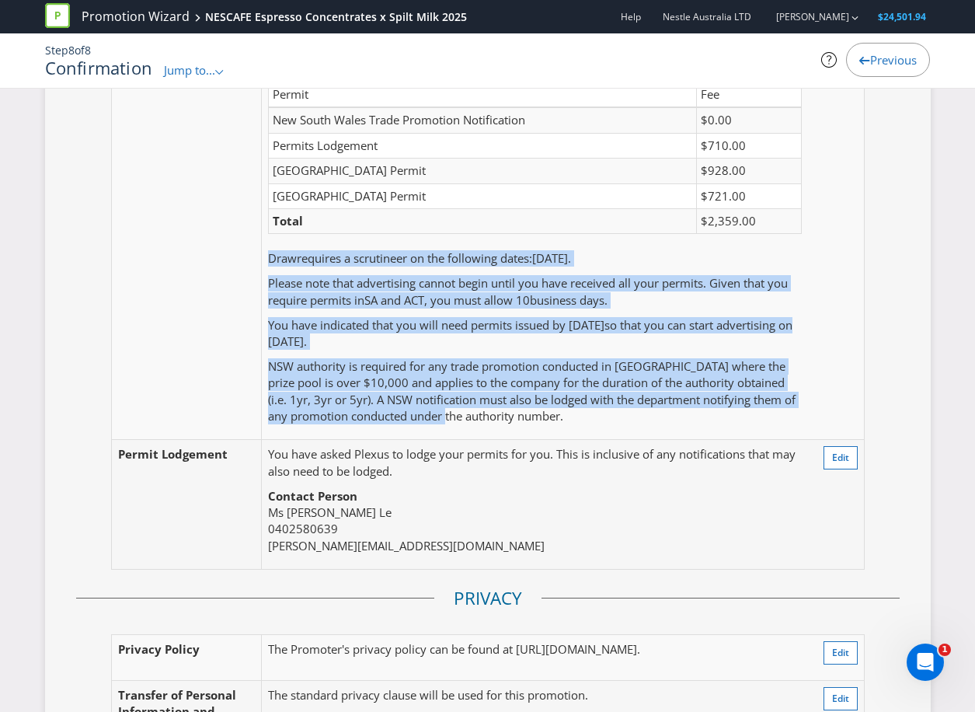
drag, startPoint x: 268, startPoint y: 290, endPoint x: 441, endPoint y: 455, distance: 239.1
click at [441, 439] on td "You will need permits in ACT and [GEOGRAPHIC_DATA] . Your fees are: Permit Fee …" at bounding box center [535, 244] width 546 height 389
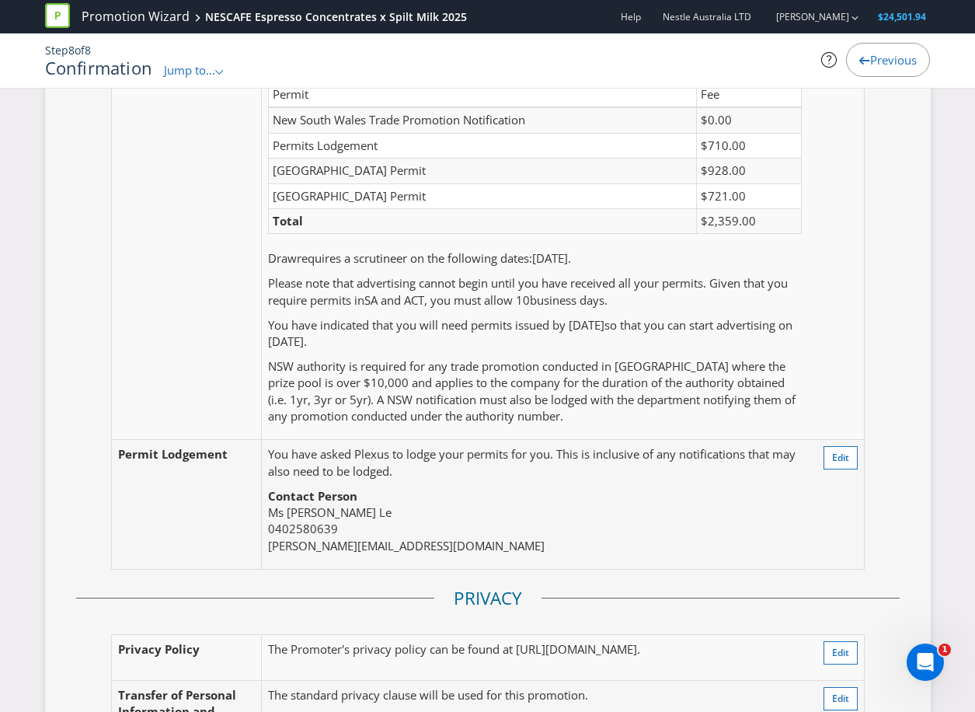
drag, startPoint x: 441, startPoint y: 455, endPoint x: 514, endPoint y: 465, distance: 74.4
click at [514, 439] on td "You will need permits in ACT and [GEOGRAPHIC_DATA] . Your fees are: Permit Fee …" at bounding box center [535, 244] width 546 height 389
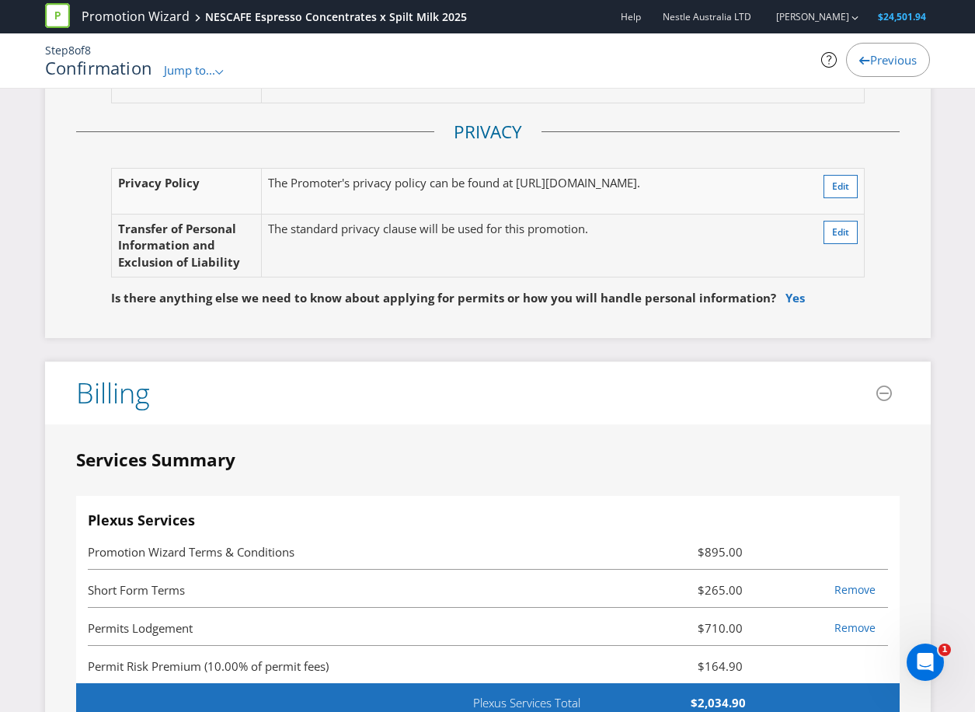
scroll to position [4274, 0]
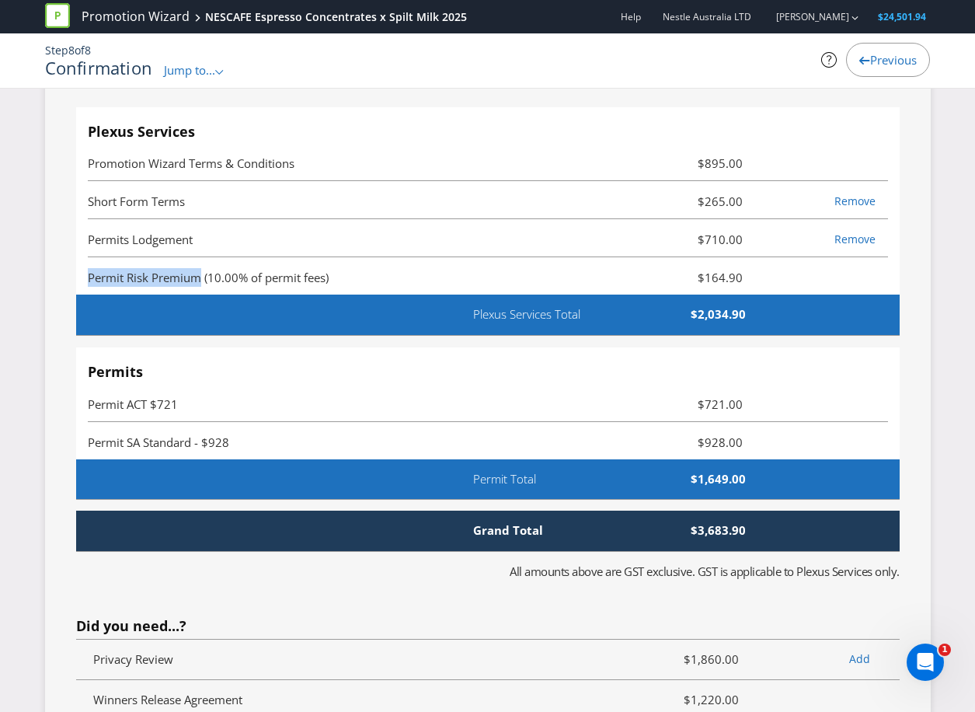
drag, startPoint x: 199, startPoint y: 312, endPoint x: 86, endPoint y: 312, distance: 112.7
click at [86, 296] on div "Plexus Services Promotion Wizard Terms & Conditions $895.00 Short Form Terms $2…" at bounding box center [488, 201] width 824 height 189
copy span "Permit Risk Premium"
click at [940, 664] on div "Open Intercom Messenger" at bounding box center [925, 661] width 51 height 51
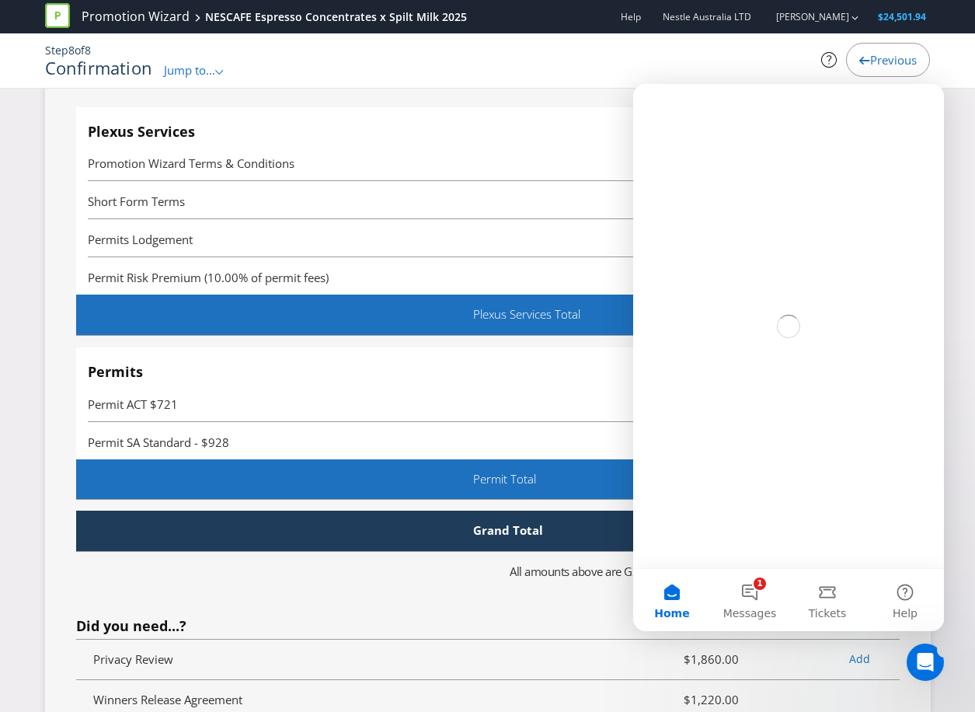
scroll to position [0, 0]
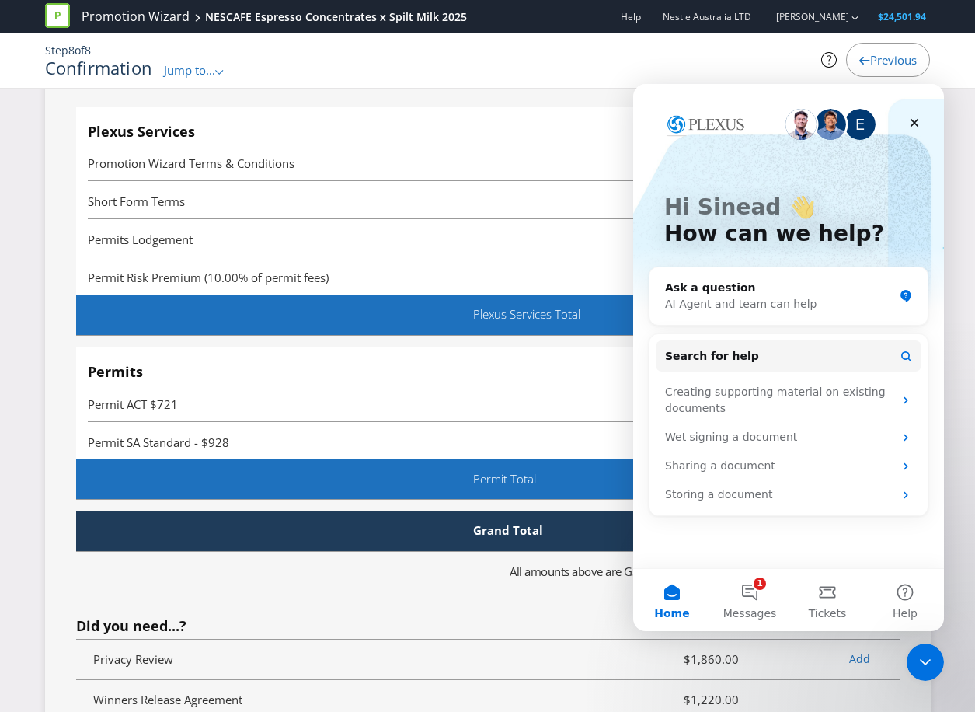
drag, startPoint x: 298, startPoint y: 171, endPoint x: 305, endPoint y: 169, distance: 7.9
click at [298, 140] on h4 "Plexus Services" at bounding box center [488, 132] width 800 height 16
click at [921, 120] on div "Close" at bounding box center [915, 123] width 28 height 28
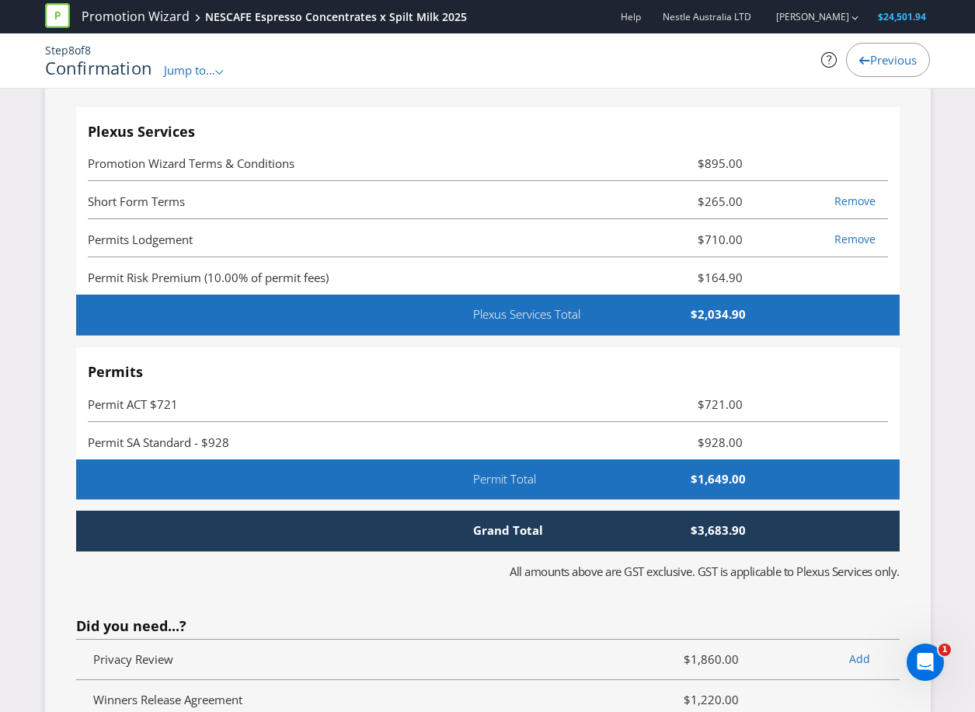
scroll to position [3497, 0]
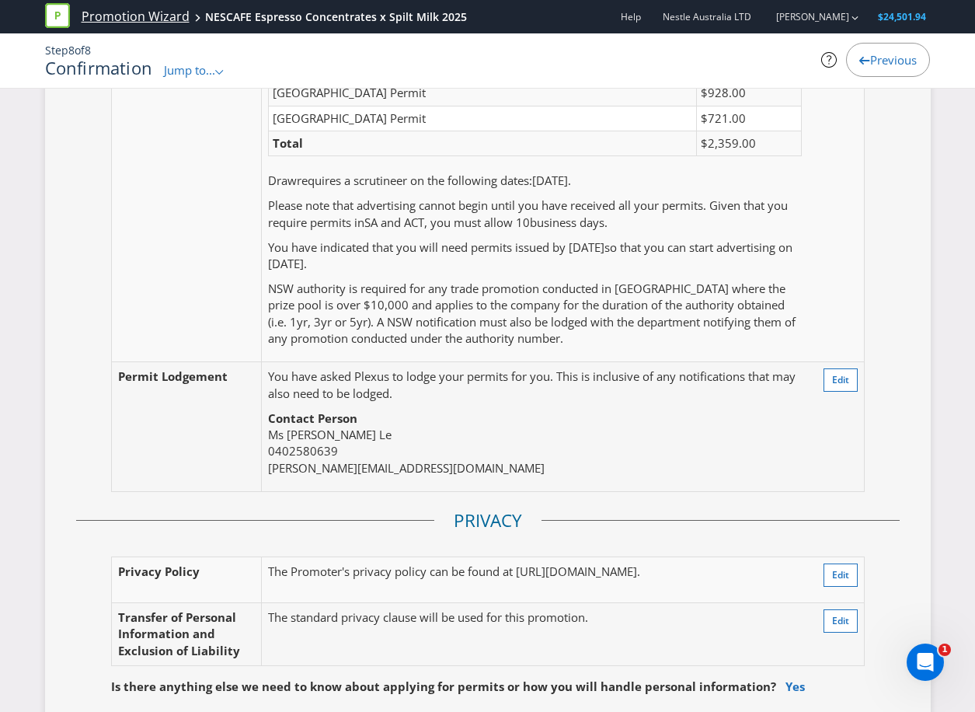
click at [155, 13] on link "Promotion Wizard" at bounding box center [136, 17] width 108 height 18
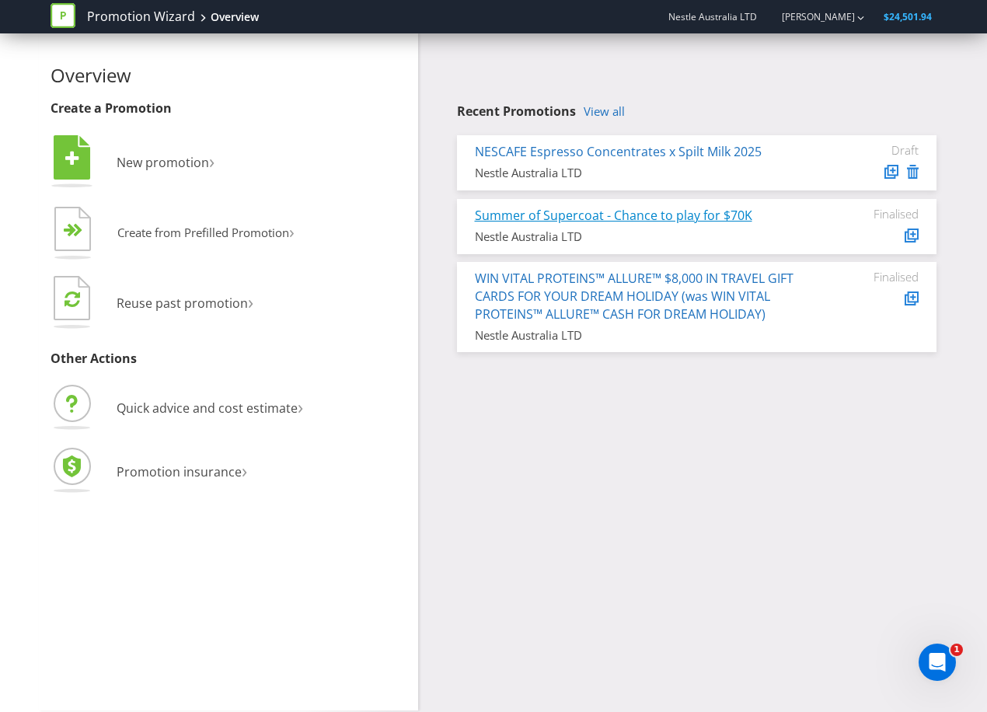
click at [720, 211] on link "Summer of Supercoat - Chance to play for $70K" at bounding box center [613, 215] width 277 height 17
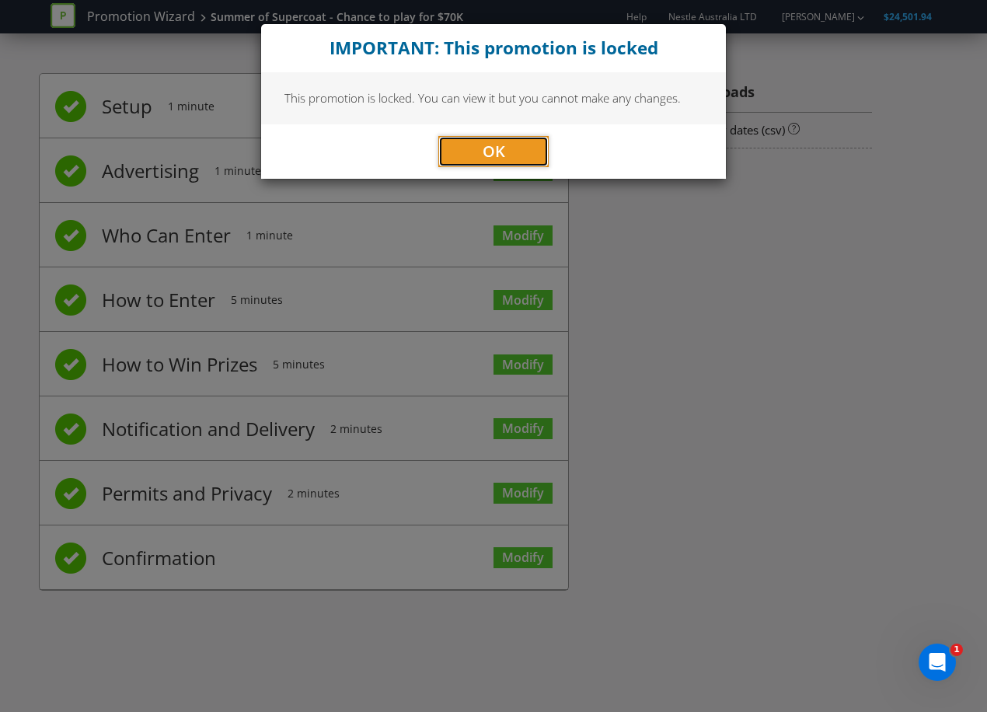
click at [486, 147] on span "OK" at bounding box center [494, 151] width 23 height 21
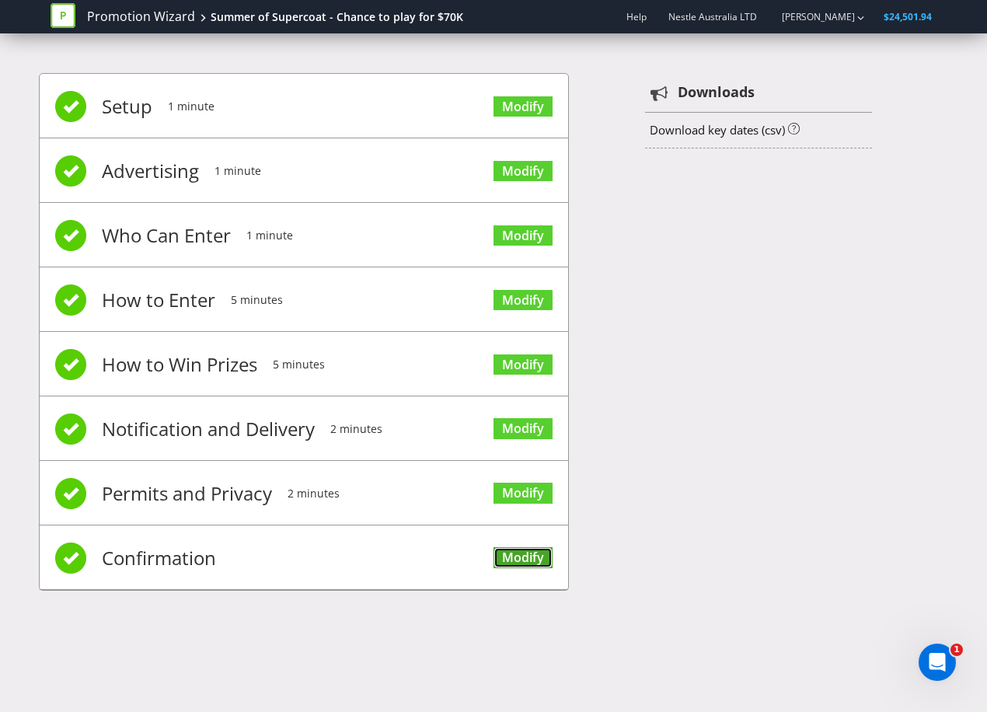
click at [523, 558] on link "Modify" at bounding box center [522, 557] width 59 height 21
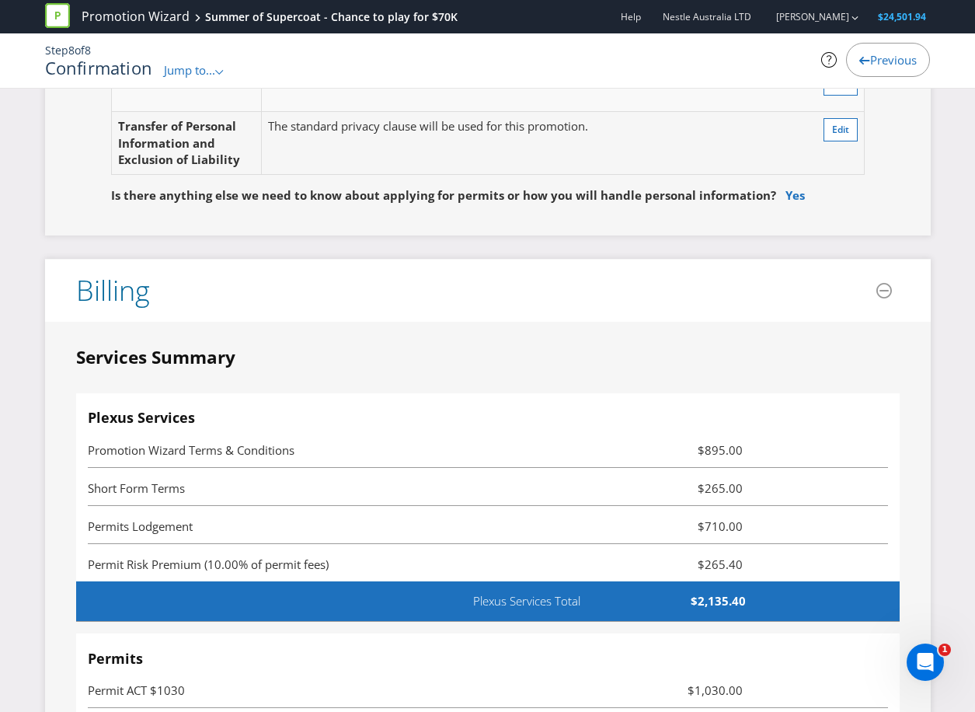
scroll to position [5284, 0]
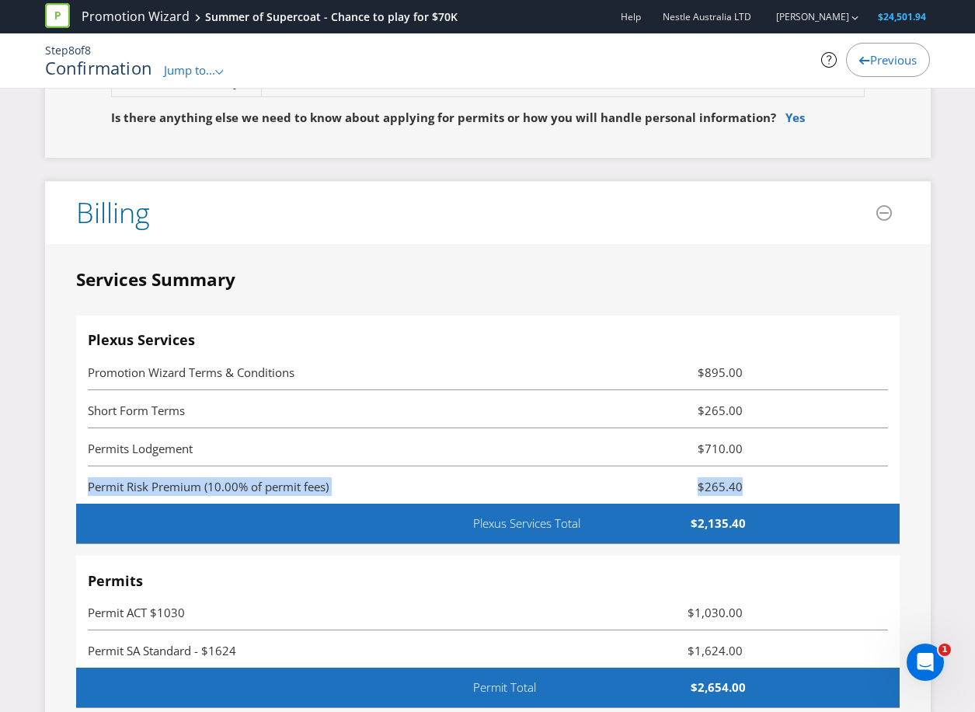
drag, startPoint x: 87, startPoint y: 504, endPoint x: 741, endPoint y: 498, distance: 653.5
click at [741, 480] on div "Permit Risk Premium (10.00% of permit fees) $265.40" at bounding box center [488, 477] width 800 height 6
click at [741, 496] on span "$265.40" at bounding box center [688, 486] width 134 height 19
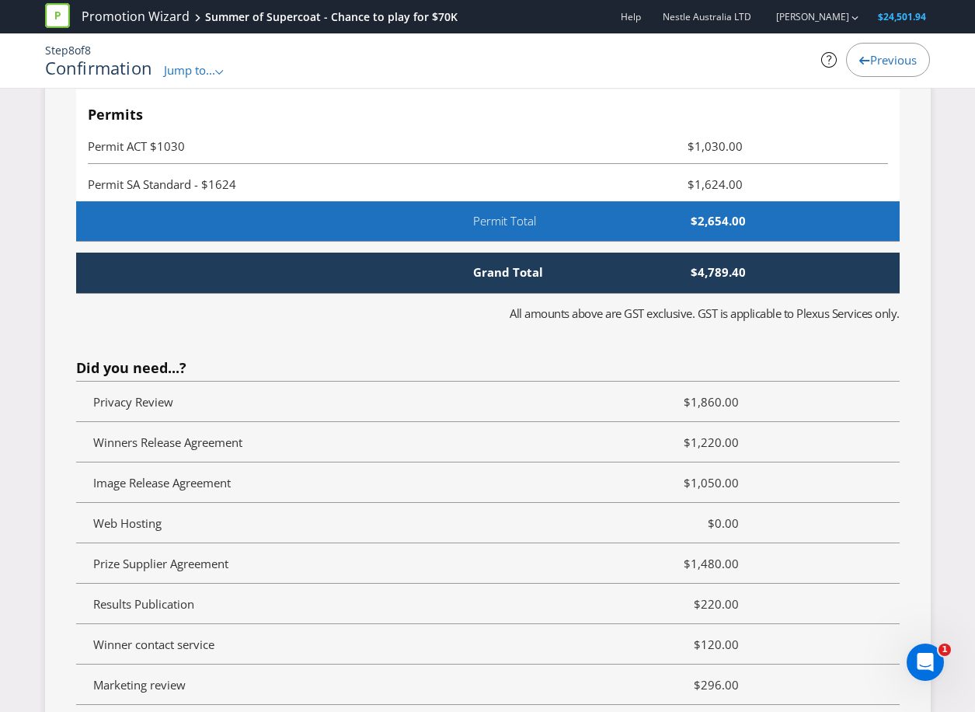
scroll to position [5906, 0]
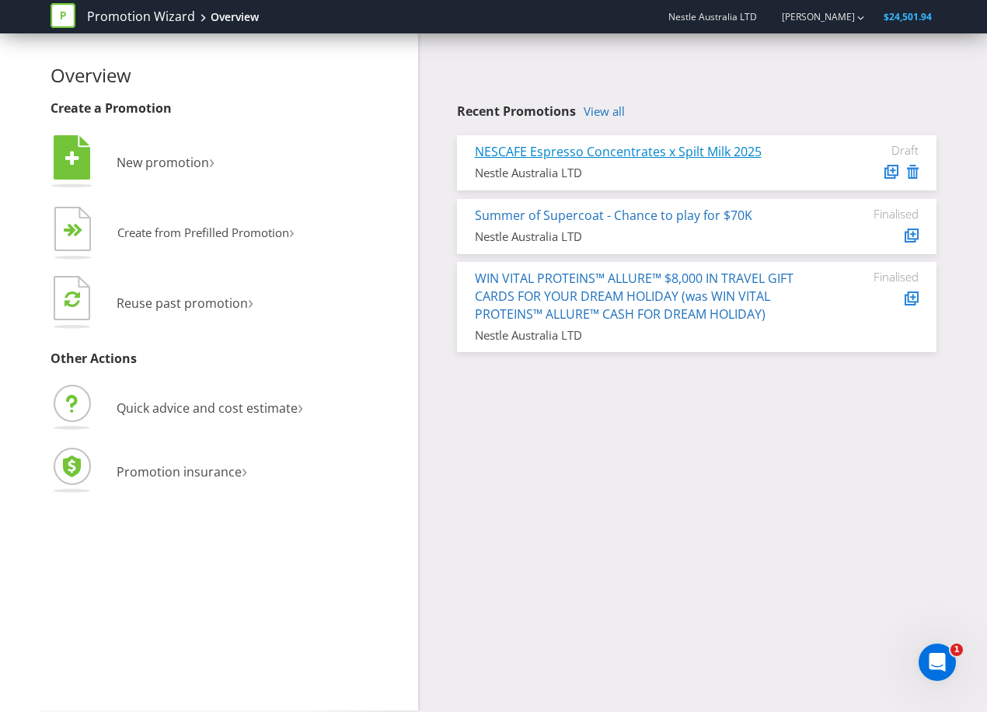
click at [617, 143] on link "NESCAFE Espresso Concentrates x Spilt Milk 2025" at bounding box center [618, 151] width 287 height 17
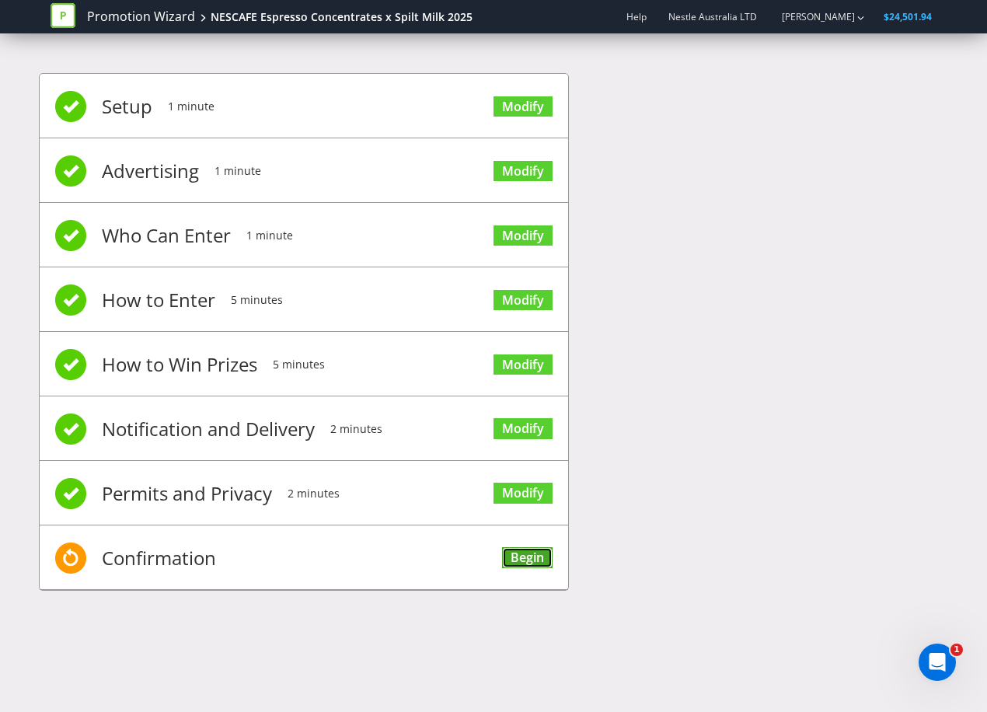
click at [552, 559] on link "Begin" at bounding box center [527, 557] width 51 height 21
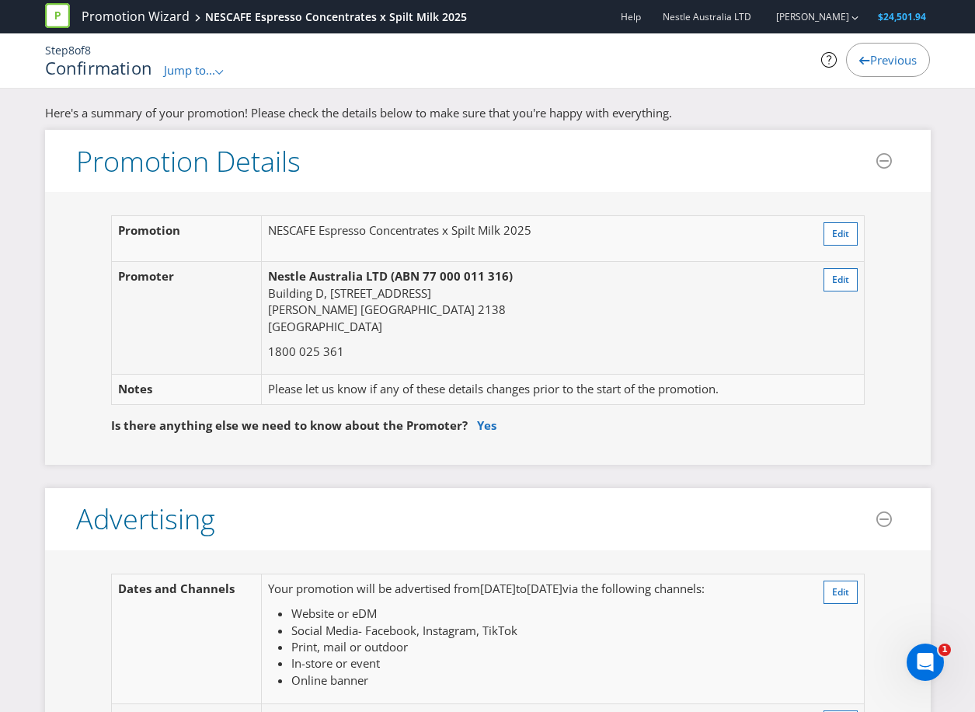
click at [188, 59] on div "Confirmation Jump to... .st0{fill-rule:evenodd;clip-rule:evenodd;} Promotion Su…" at bounding box center [336, 68] width 583 height 20
click at [198, 73] on span "Jump to..." at bounding box center [189, 70] width 51 height 16
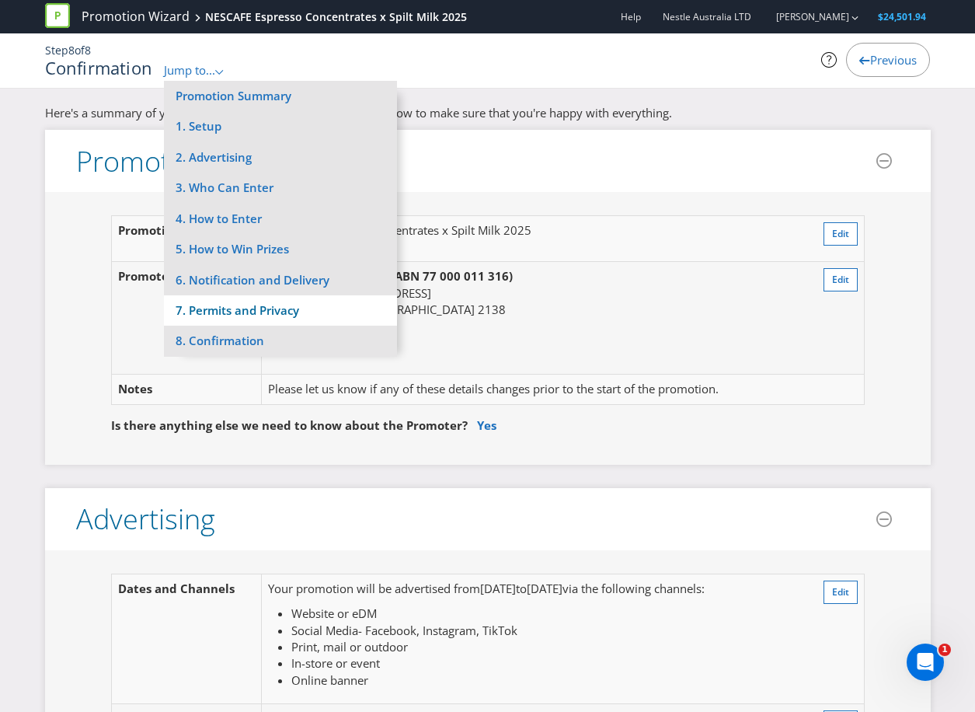
click at [263, 315] on li "7. Permits and Privacy" at bounding box center [280, 310] width 233 height 30
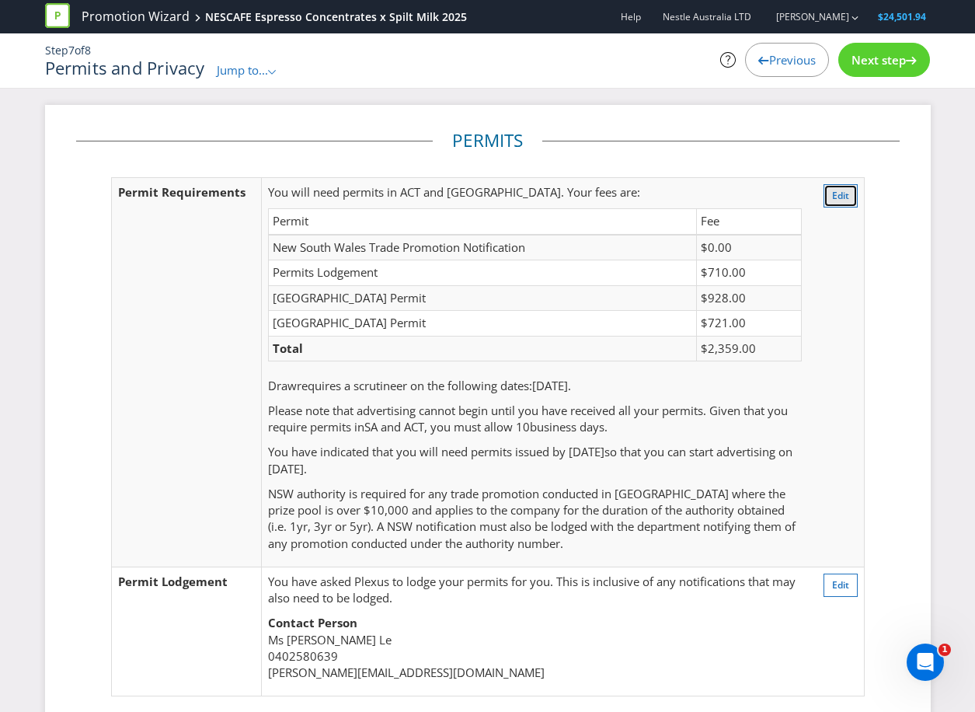
click at [835, 193] on span "Edit" at bounding box center [840, 195] width 17 height 13
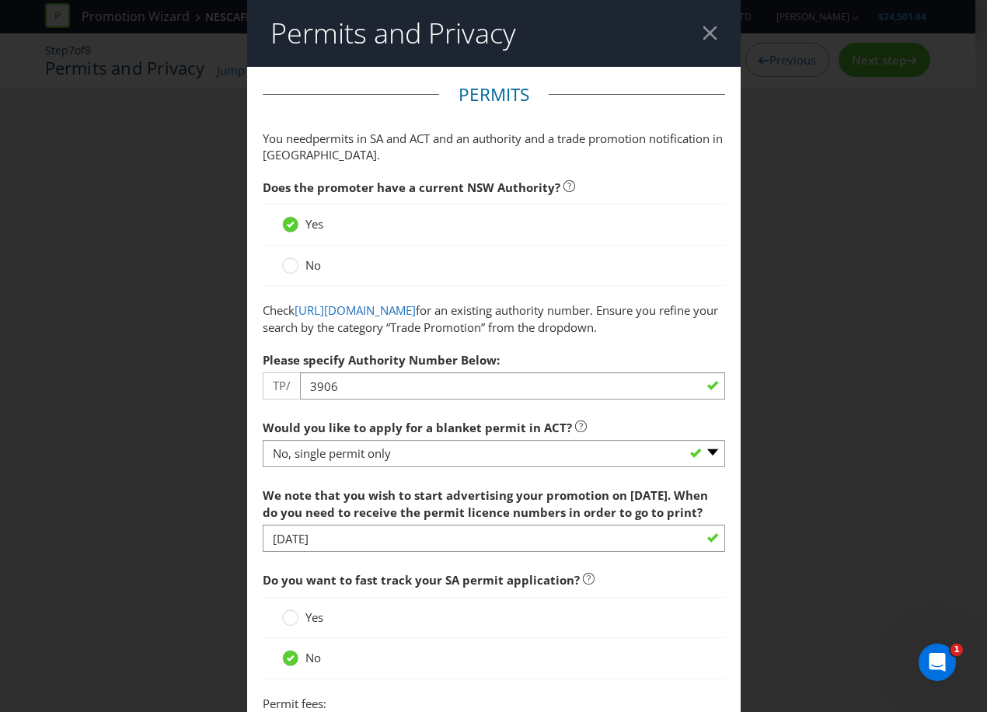
scroll to position [82, 0]
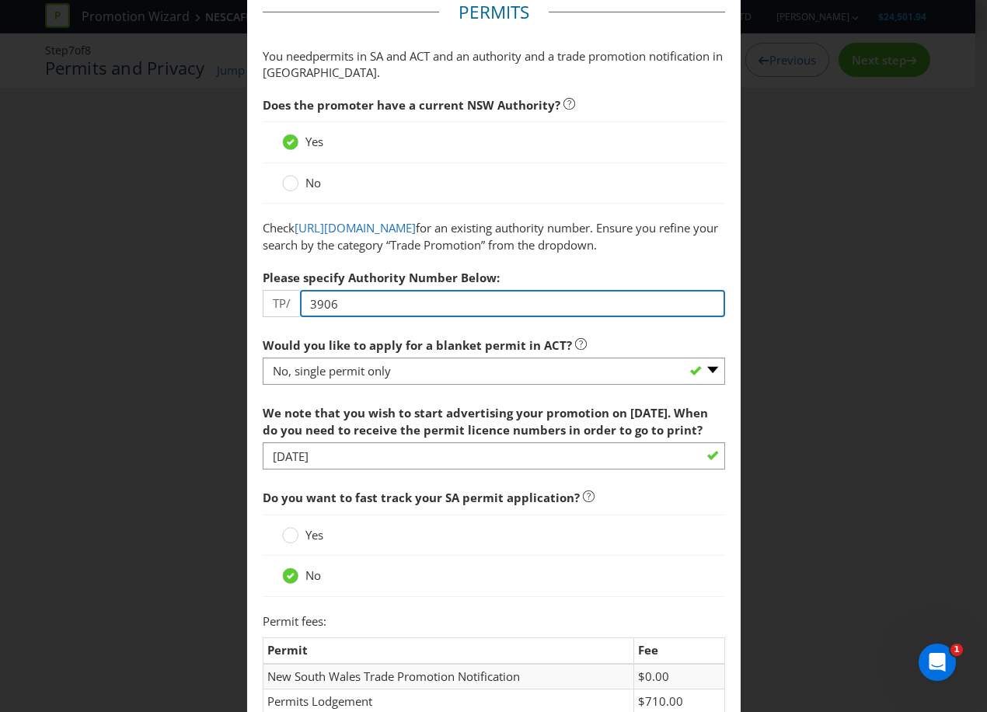
click at [433, 317] on input "3906" at bounding box center [512, 303] width 425 height 27
paste input "04525"
type input "04525"
click at [371, 317] on input "04525" at bounding box center [512, 303] width 425 height 27
click at [403, 354] on label "Would you like to apply for a blanket permit in ACT?" at bounding box center [425, 341] width 324 height 24
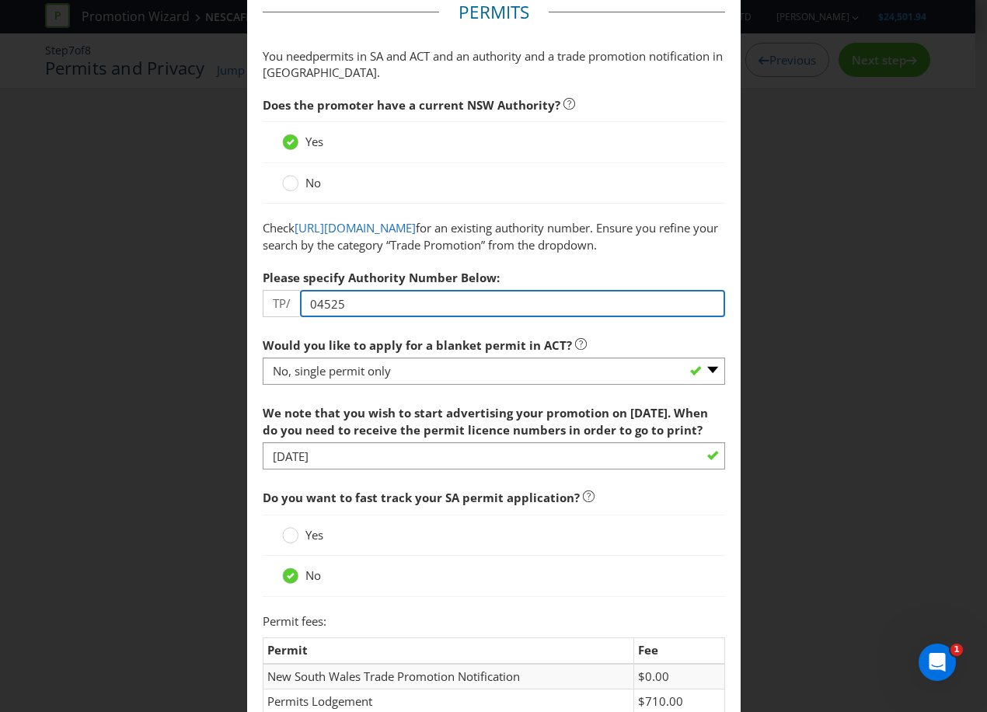
click at [380, 317] on input "04525" at bounding box center [512, 303] width 425 height 27
click at [343, 437] on span "We note that you wish to start advertising your promotion on [DATE]. When do yo…" at bounding box center [485, 421] width 445 height 32
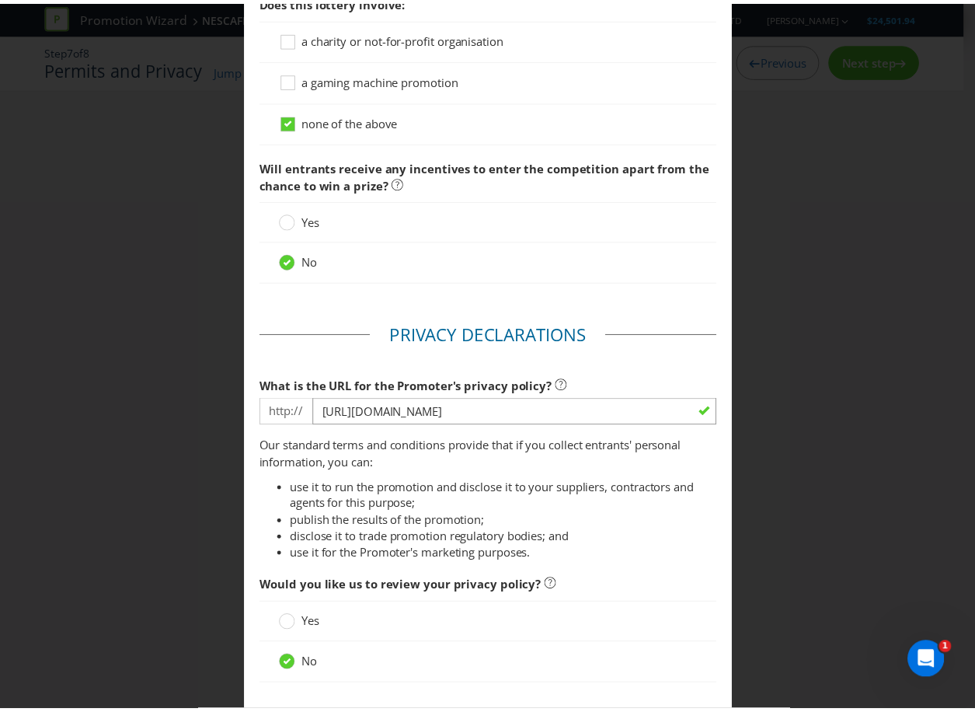
scroll to position [2010, 0]
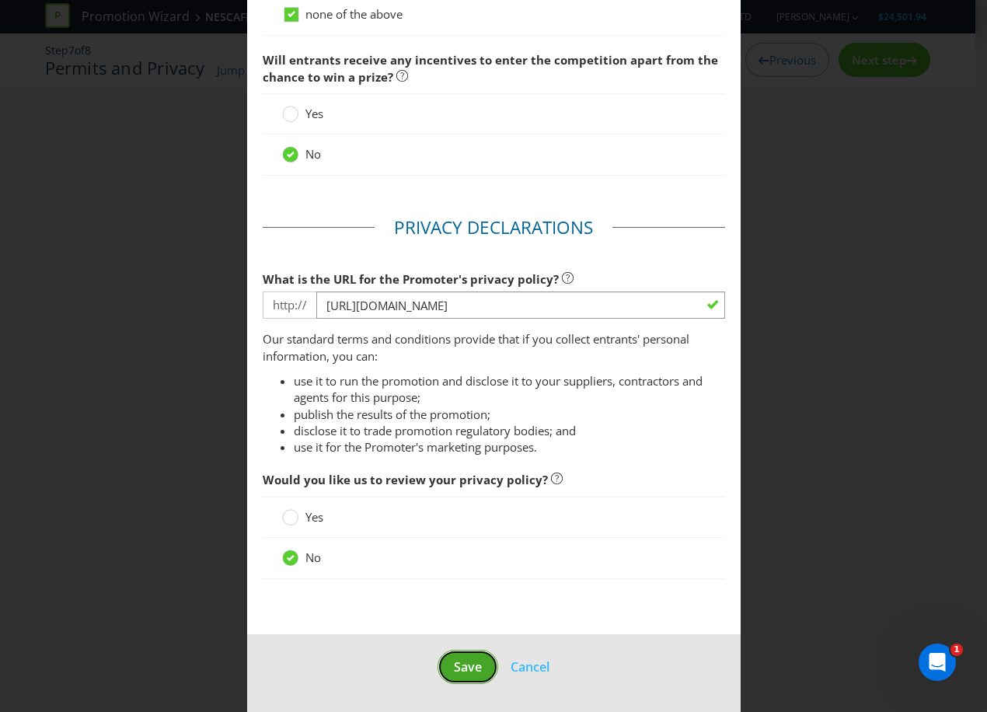
click at [444, 672] on button "Save" at bounding box center [467, 667] width 61 height 35
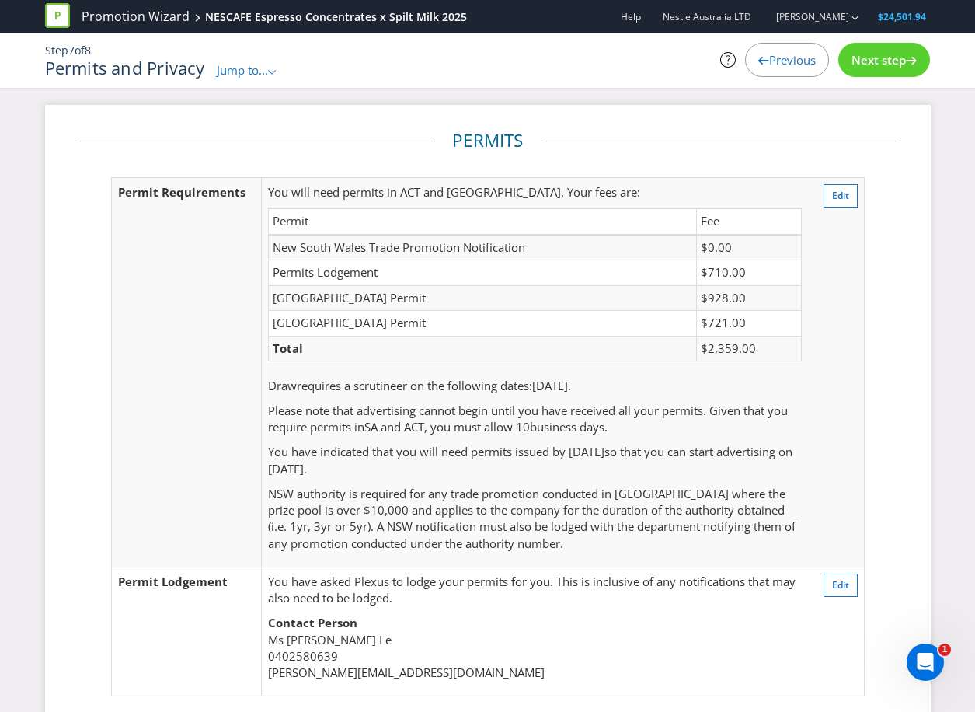
click at [241, 77] on span "Jump to..." at bounding box center [242, 70] width 51 height 16
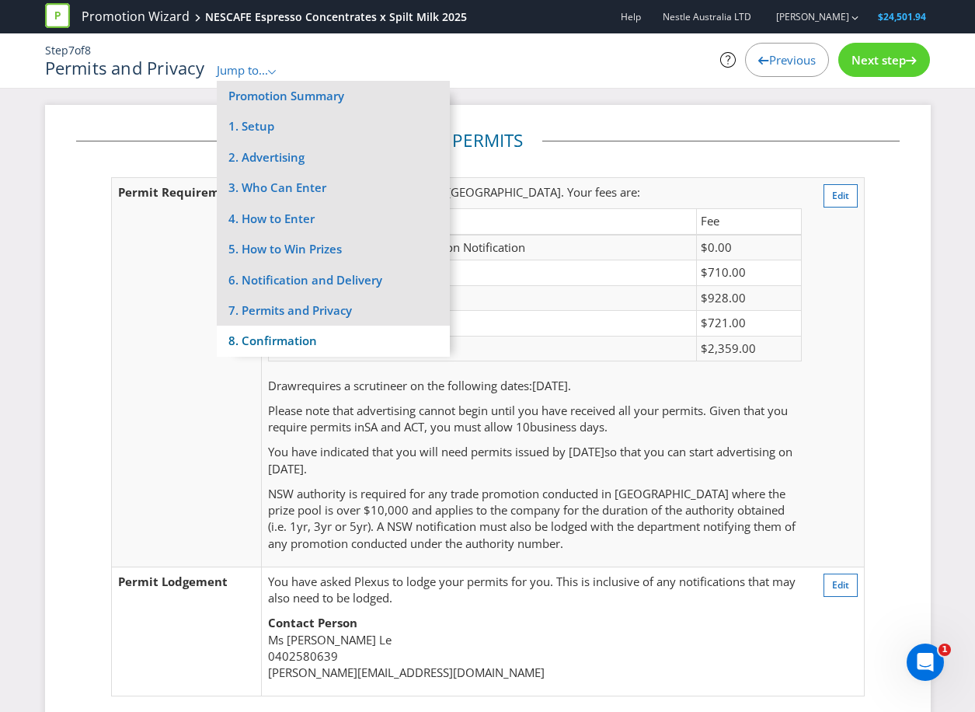
click at [266, 336] on li "8. Confirmation" at bounding box center [333, 341] width 233 height 30
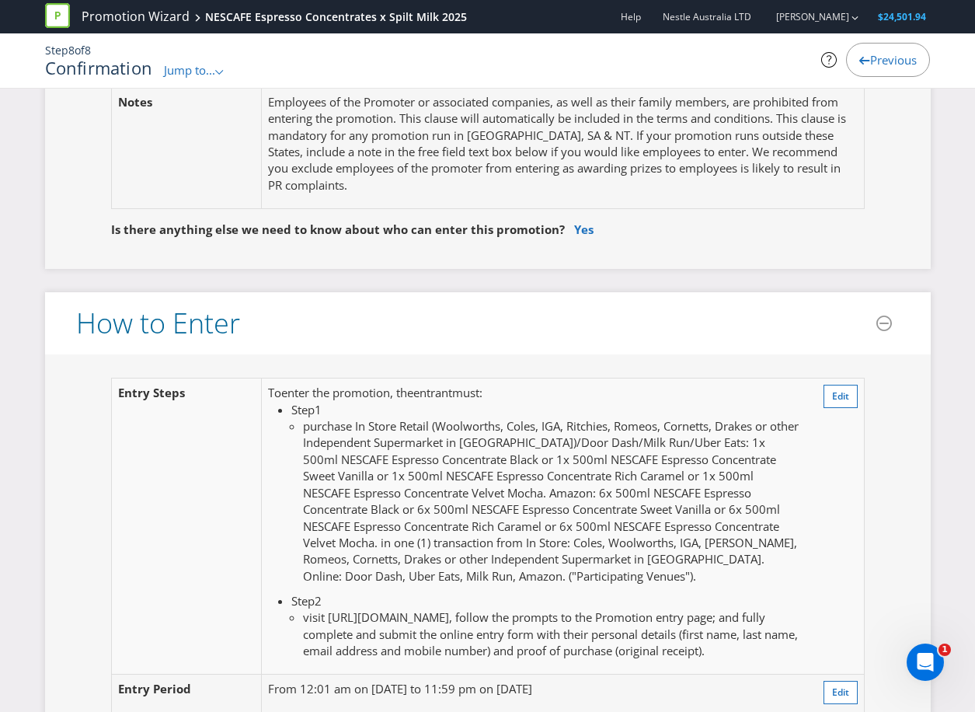
scroll to position [1166, 0]
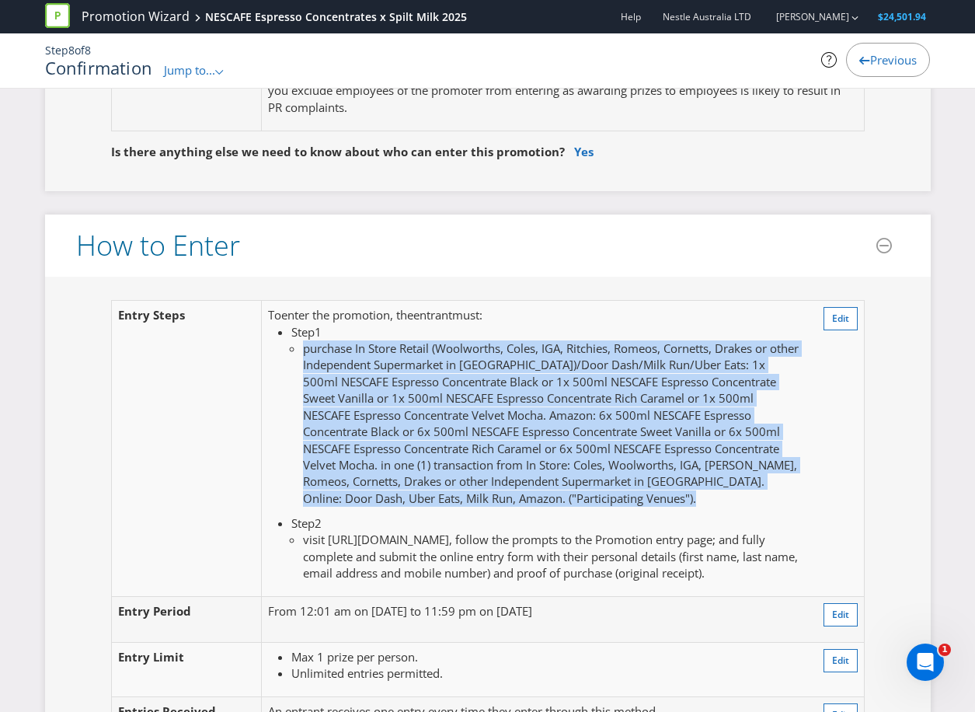
drag, startPoint x: 305, startPoint y: 352, endPoint x: 662, endPoint y: 512, distance: 390.9
click at [662, 512] on td "To enter the promotion , the entrant must : Step 1 purchase In Store Retail (Wo…" at bounding box center [535, 449] width 546 height 296
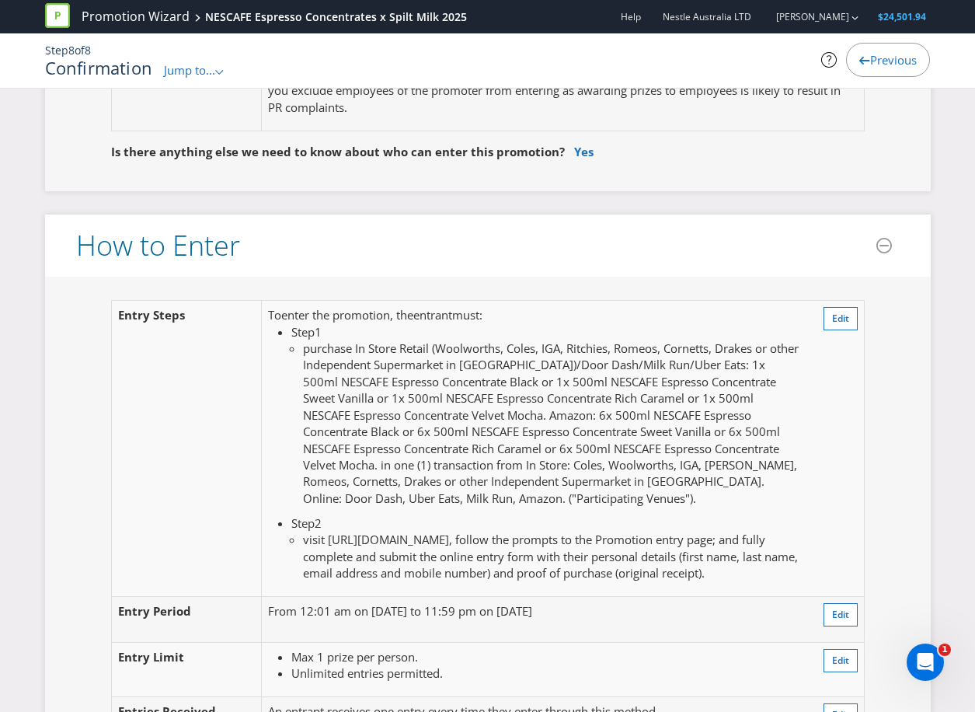
scroll to position [1243, 0]
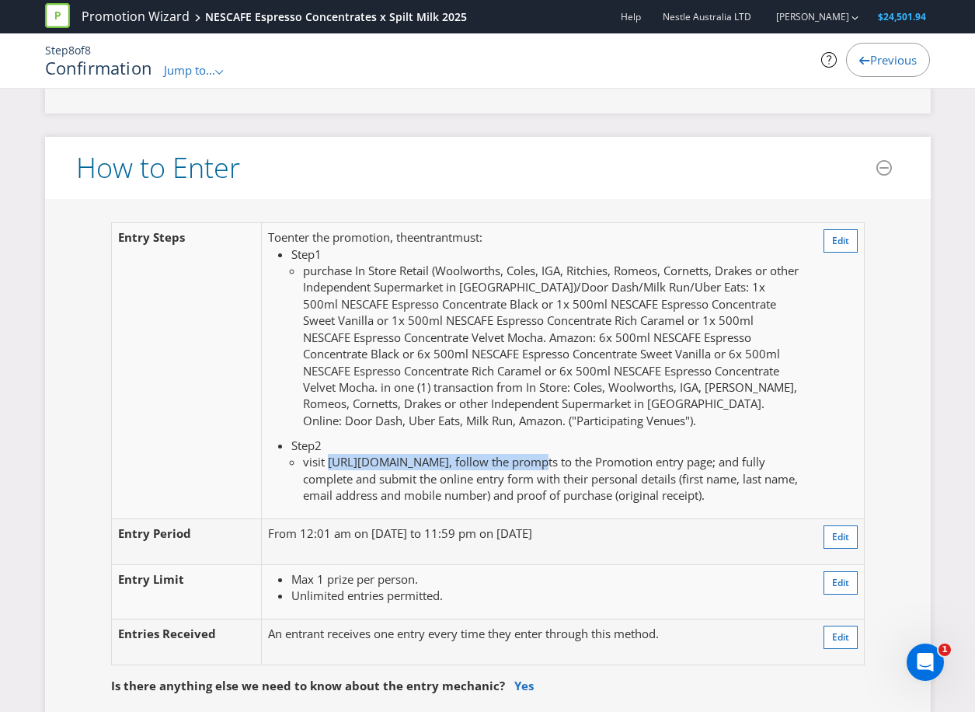
drag, startPoint x: 545, startPoint y: 465, endPoint x: 327, endPoint y: 460, distance: 218.4
click at [327, 460] on span "visit [URL][DOMAIN_NAME], follow the prompts to the Promotion entry page; and f…" at bounding box center [550, 478] width 495 height 49
drag, startPoint x: 327, startPoint y: 460, endPoint x: 360, endPoint y: 460, distance: 32.6
copy span "[URL][DOMAIN_NAME]"
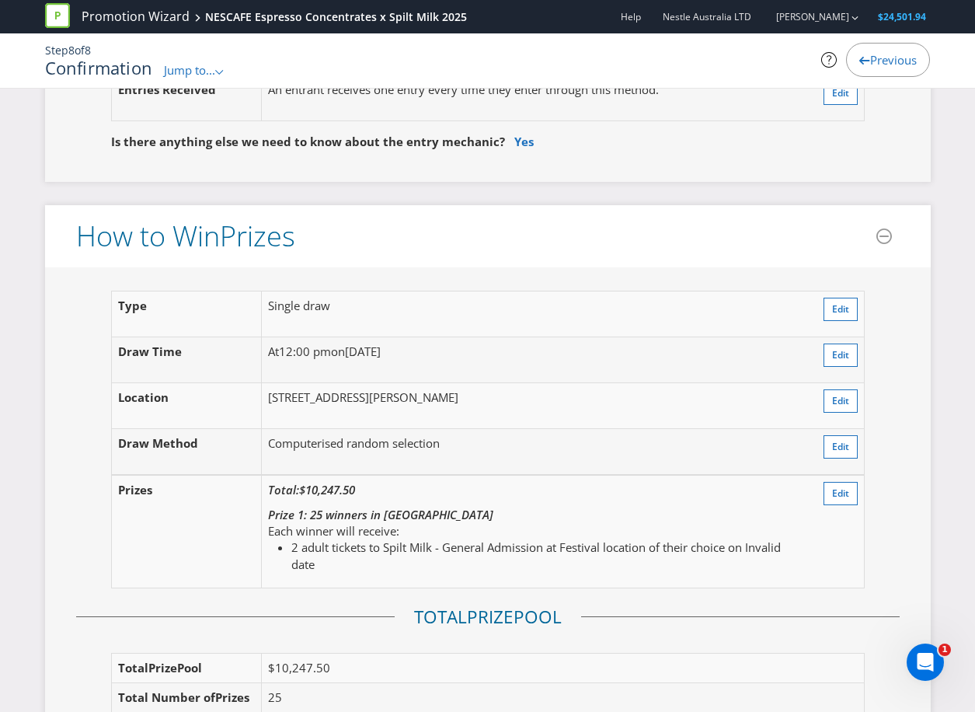
scroll to position [1865, 0]
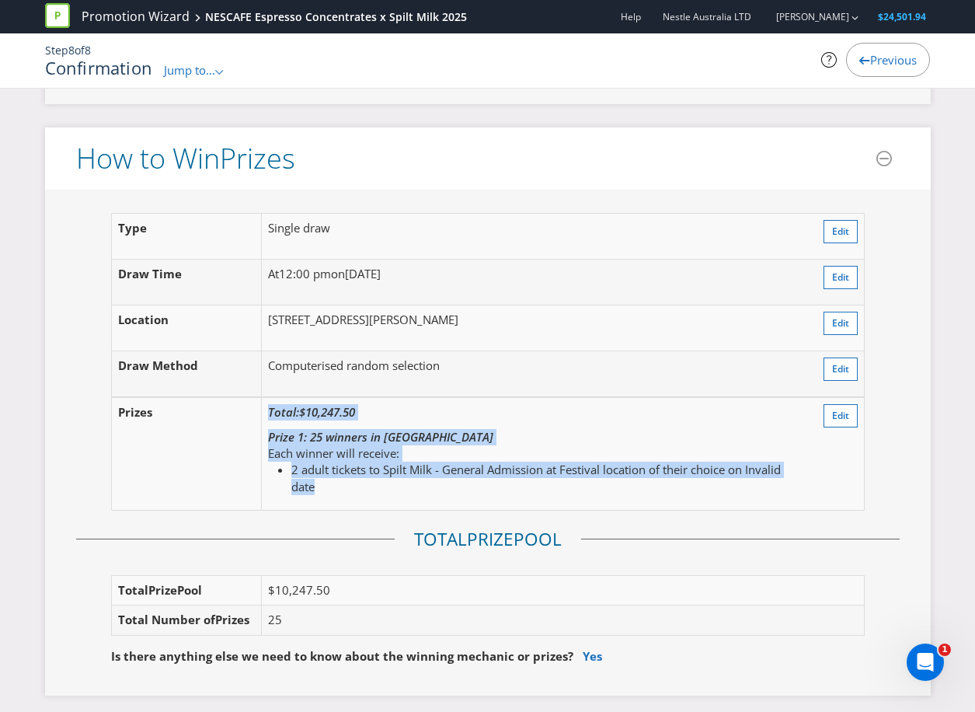
drag, startPoint x: 322, startPoint y: 504, endPoint x: 254, endPoint y: 420, distance: 108.3
click at [254, 420] on tr "Prize s Total: $10,247.50 Prize 1: 25 winners in [GEOGRAPHIC_DATA] Each winner …" at bounding box center [487, 453] width 753 height 113
drag, startPoint x: 254, startPoint y: 420, endPoint x: 520, endPoint y: 462, distance: 268.9
click at [520, 462] on div "Each winner will receive: 2 adult tickets to Spilt Milk - General Admission at …" at bounding box center [534, 470] width 533 height 50
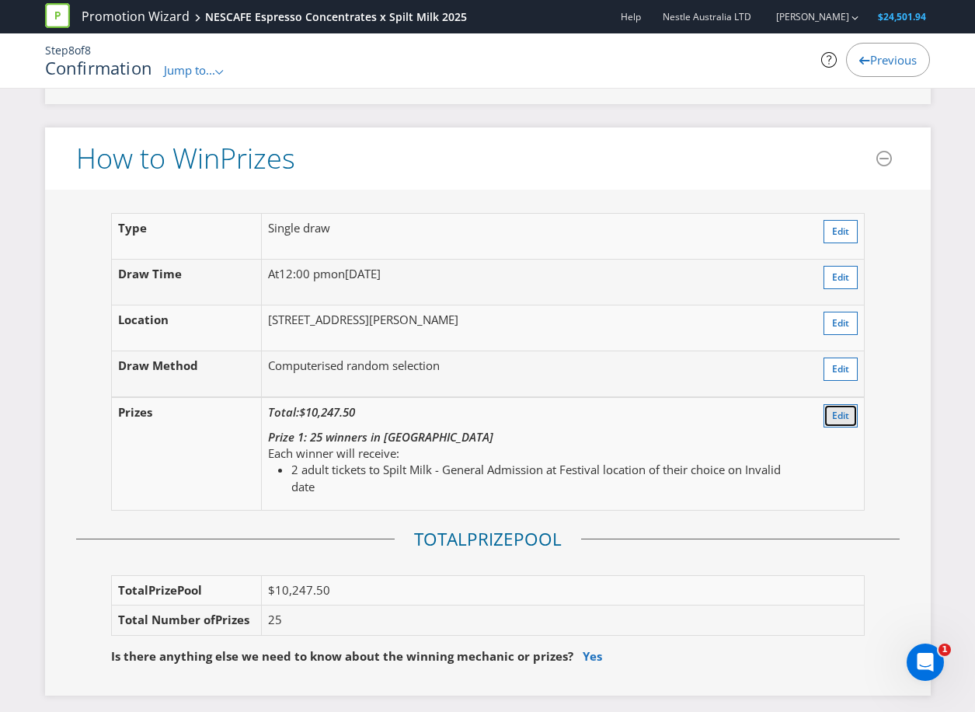
click at [845, 422] on span "Edit" at bounding box center [840, 415] width 17 height 13
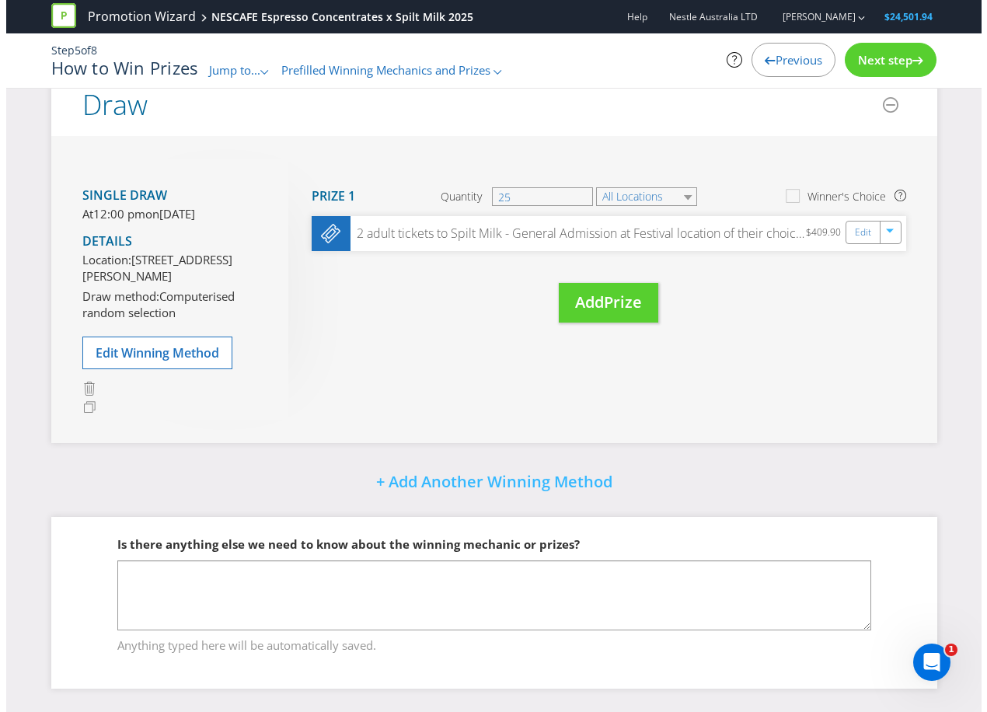
scroll to position [294, 0]
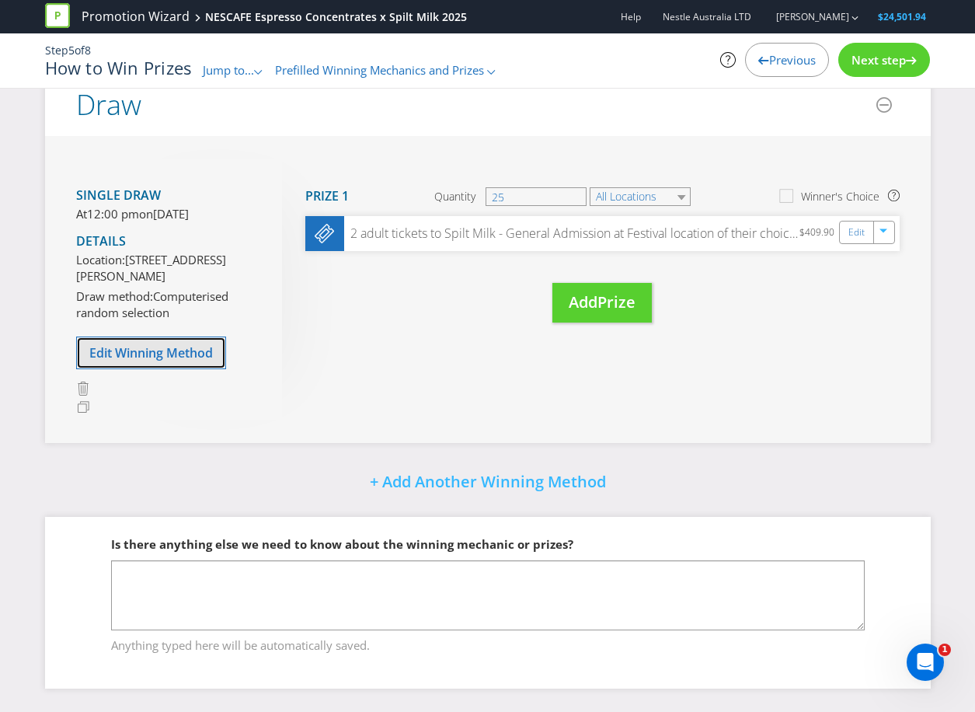
click at [179, 341] on button "Edit Winning Method" at bounding box center [151, 352] width 150 height 33
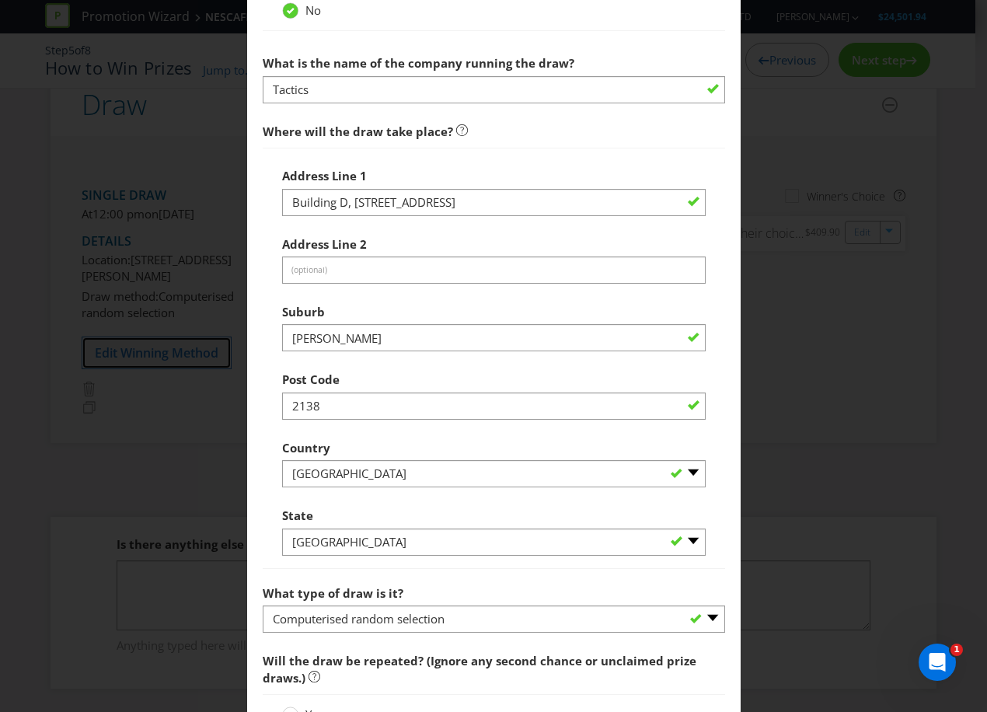
scroll to position [777, 0]
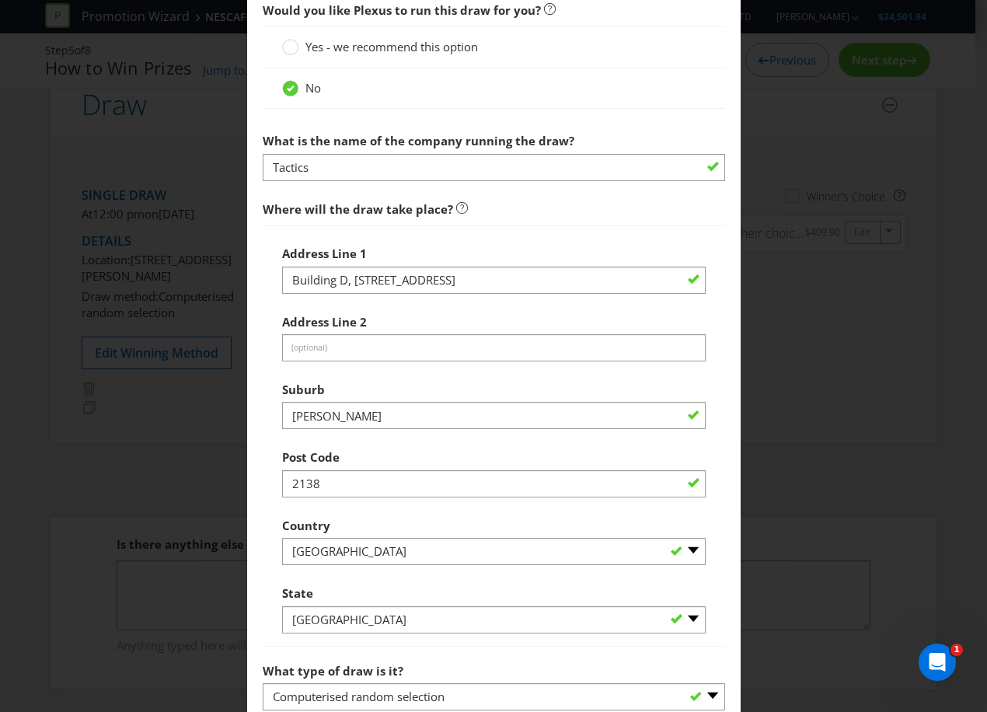
click at [716, 646] on div at bounding box center [494, 647] width 462 height 2
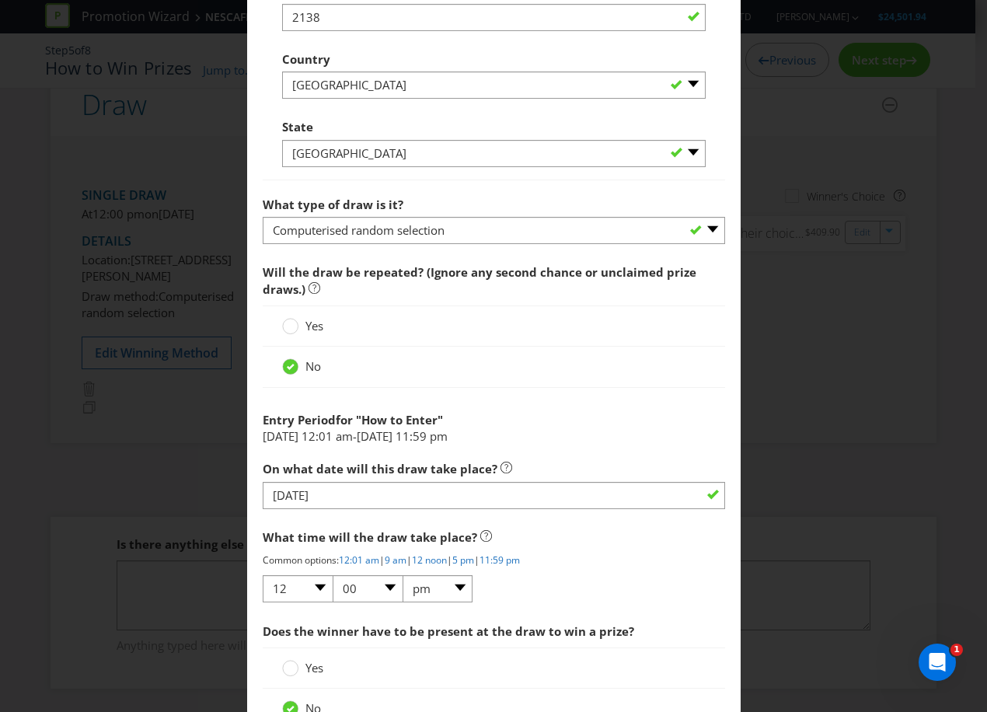
scroll to position [1371, 0]
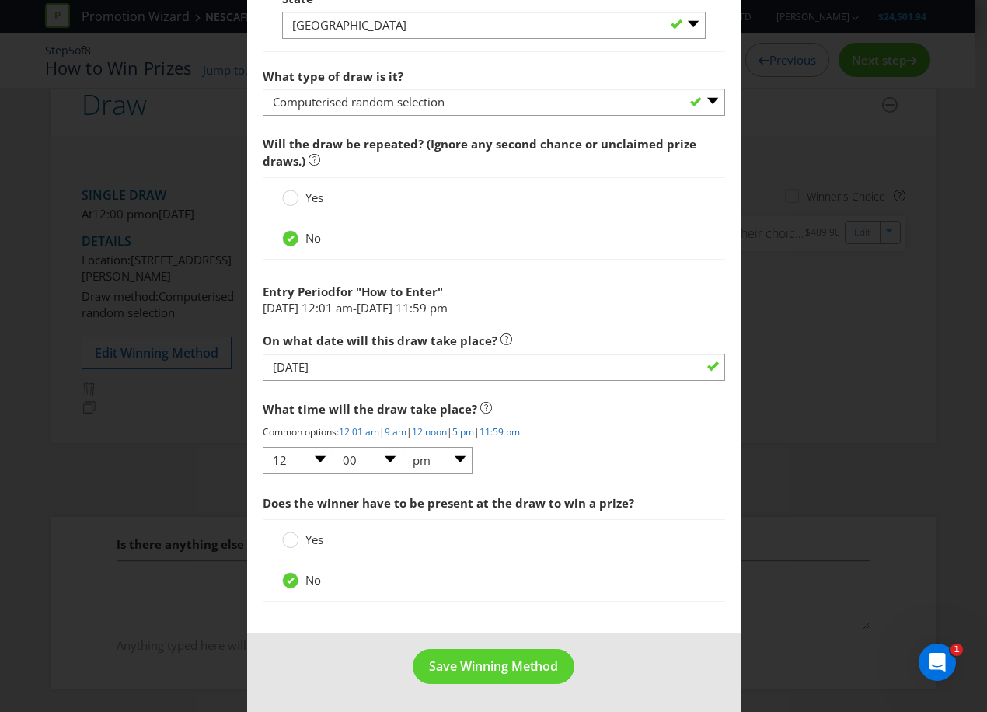
click at [790, 573] on div "Edit Winning Method How to Enter How will the winners be selected? Draw Judging…" at bounding box center [493, 356] width 987 height 712
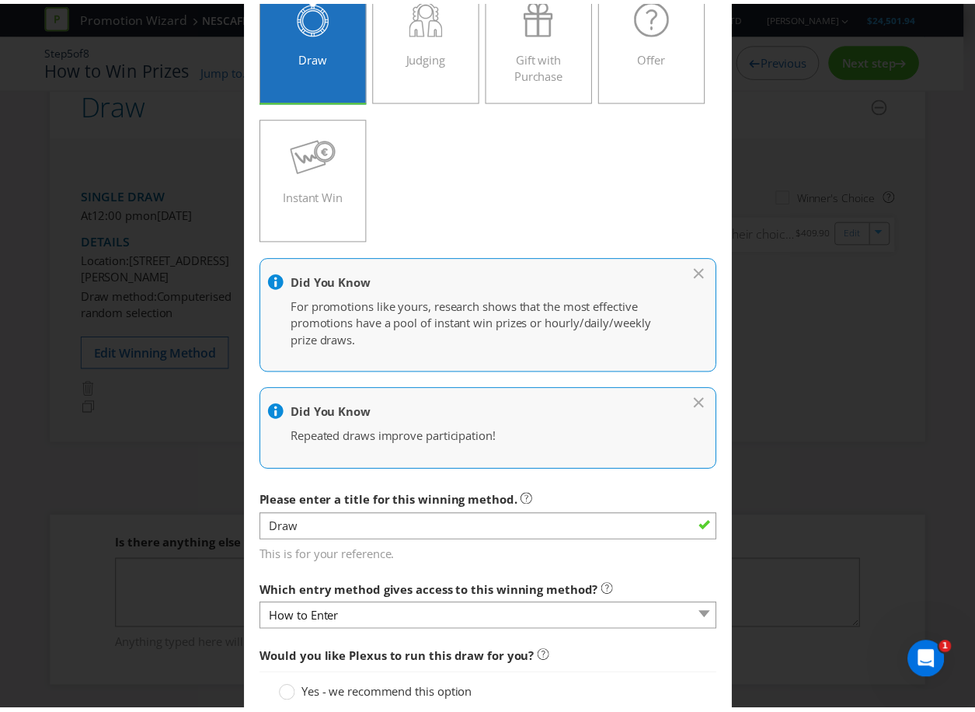
scroll to position [0, 0]
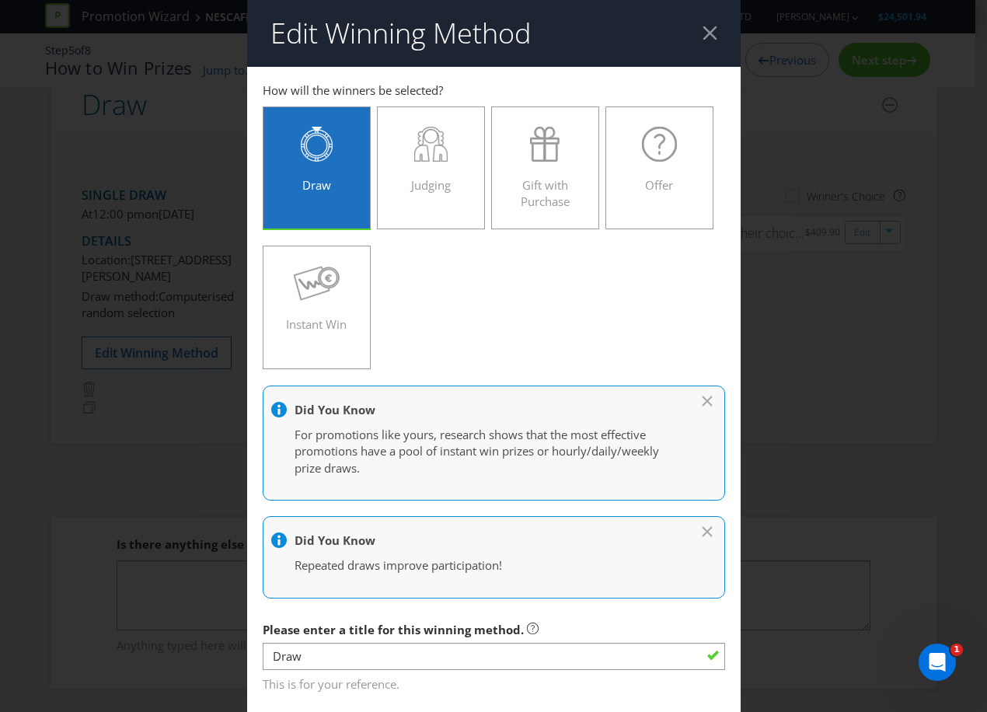
click at [709, 32] on div at bounding box center [709, 33] width 15 height 15
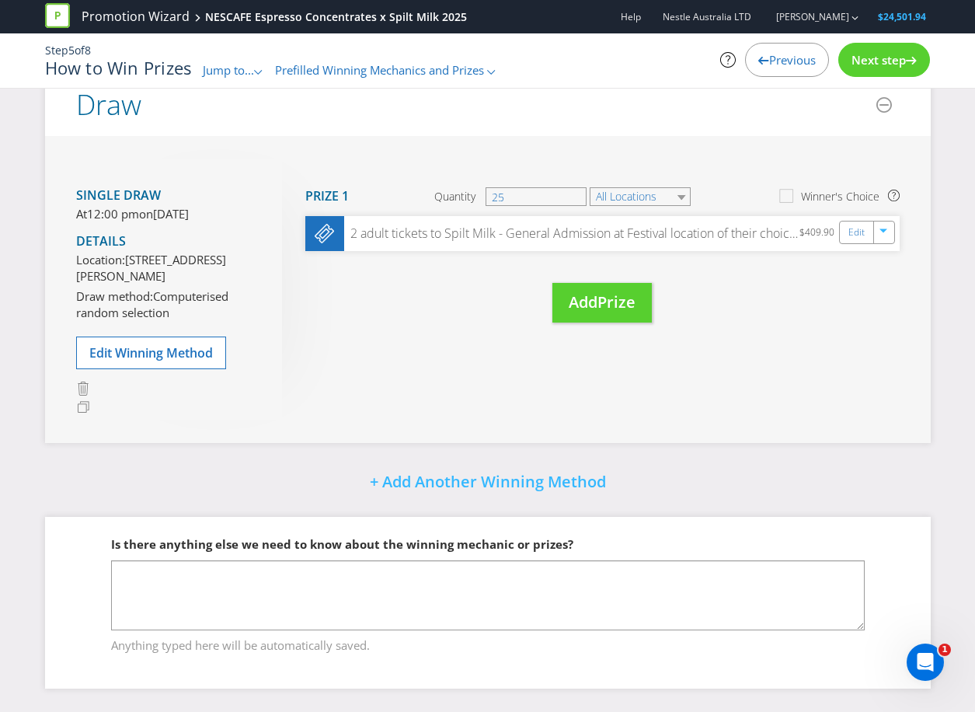
click at [223, 68] on span "Jump to..." at bounding box center [228, 70] width 51 height 16
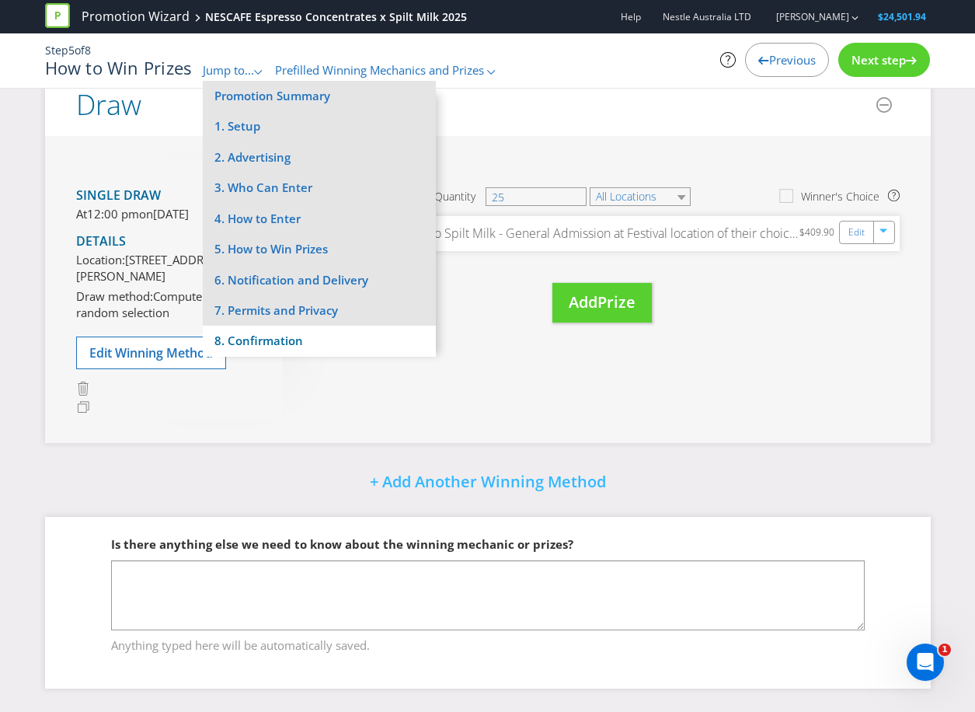
click at [254, 336] on li "8. Confirmation" at bounding box center [319, 341] width 233 height 30
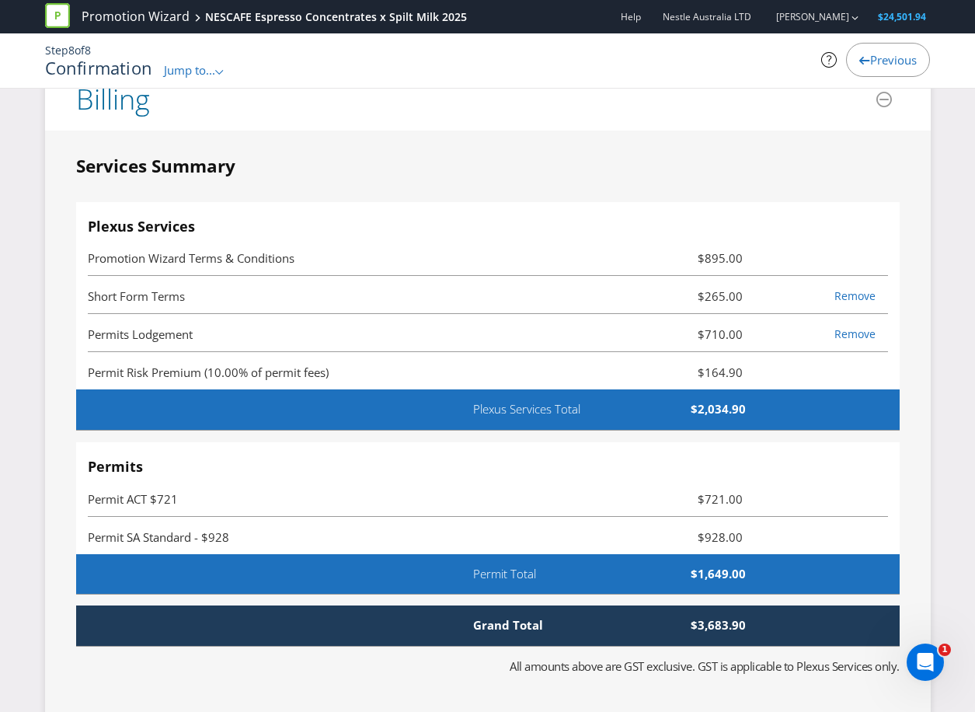
scroll to position [4257, 0]
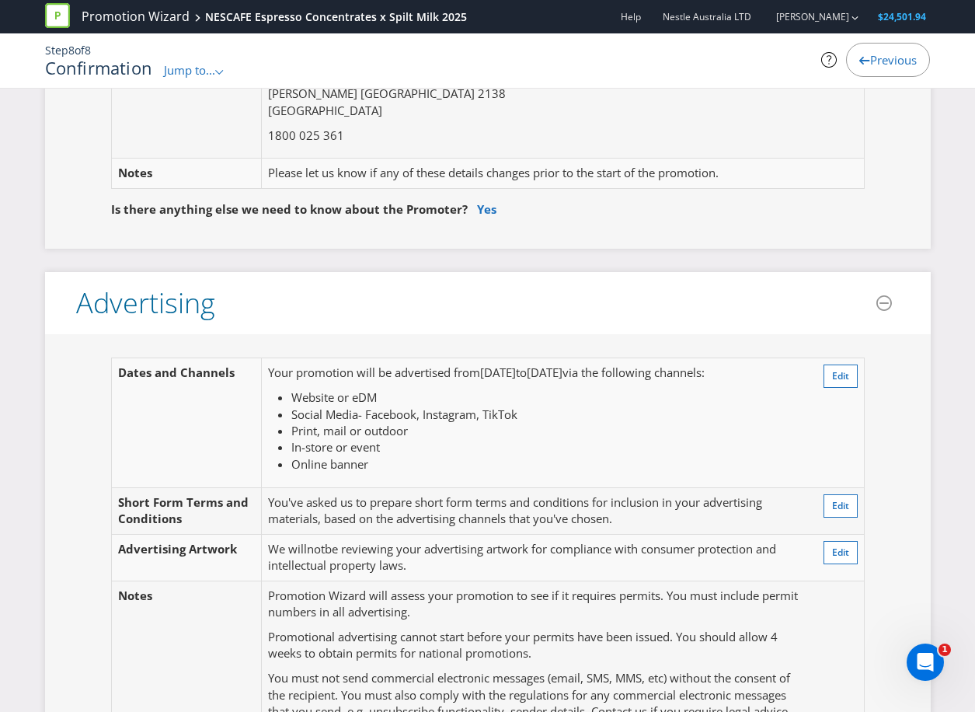
scroll to position [0, 0]
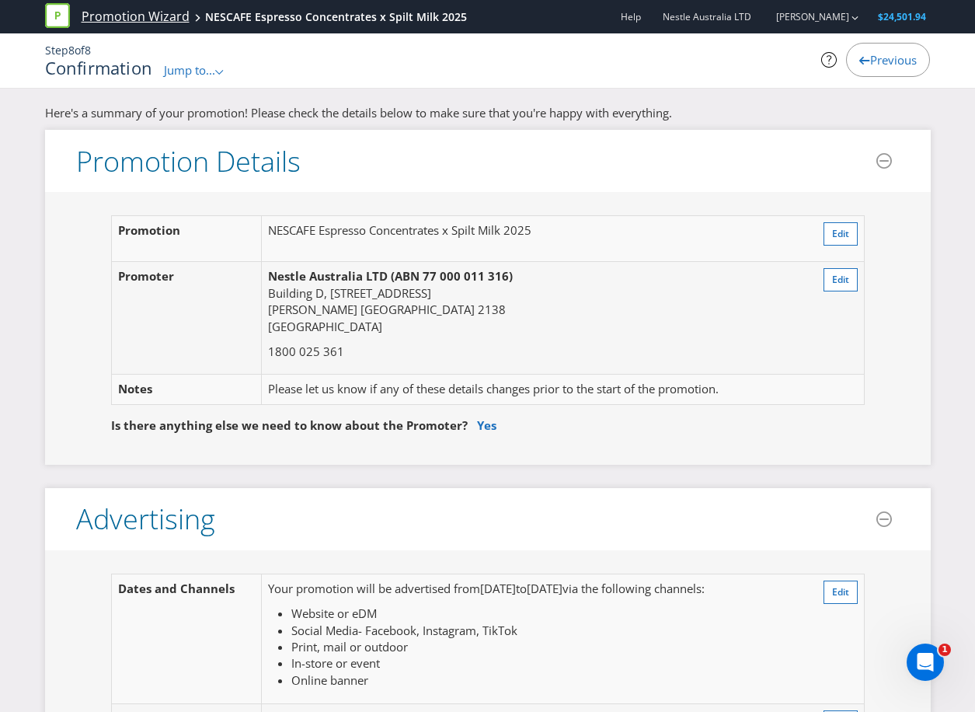
click at [102, 9] on link "Promotion Wizard" at bounding box center [136, 17] width 108 height 18
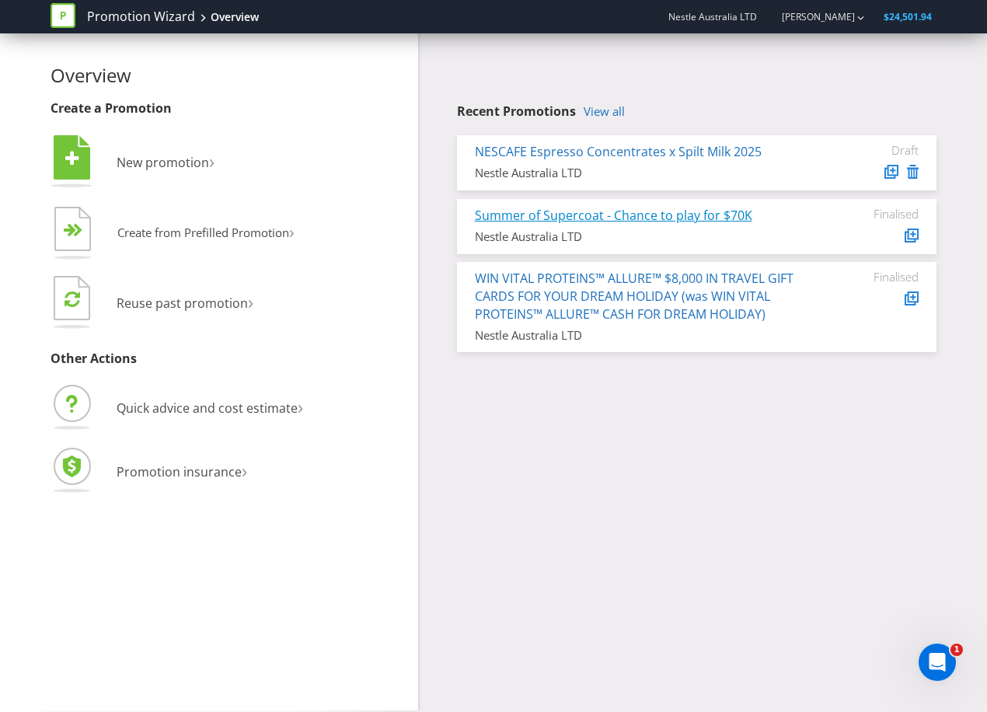
click at [652, 215] on link "Summer of Supercoat - Chance to play for $70K" at bounding box center [613, 215] width 277 height 17
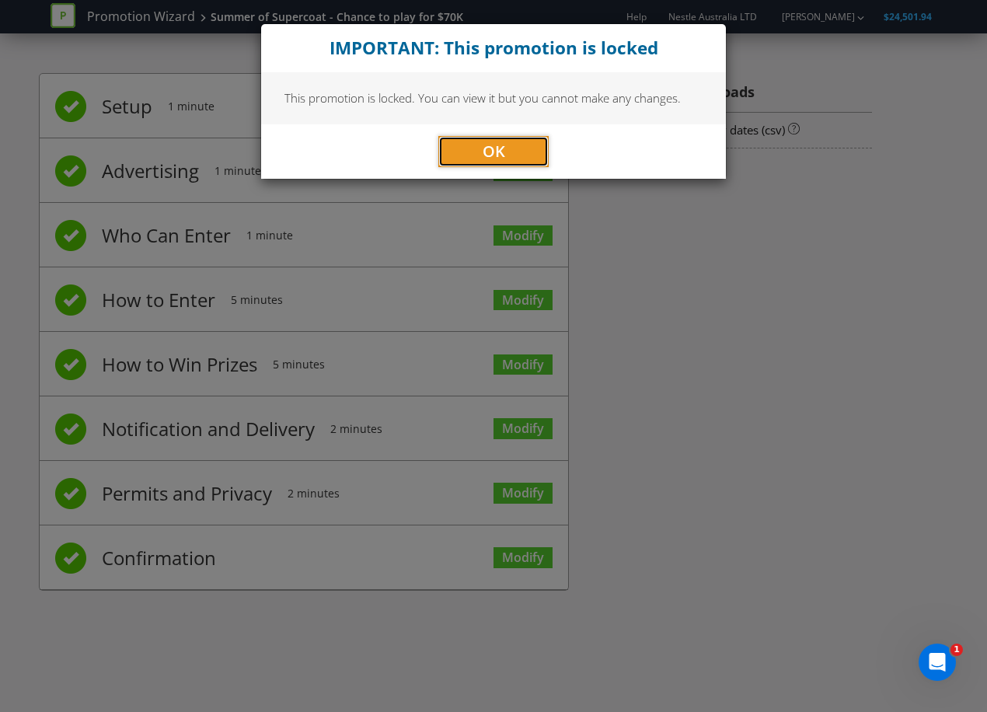
click at [461, 148] on button "OK" at bounding box center [493, 151] width 110 height 31
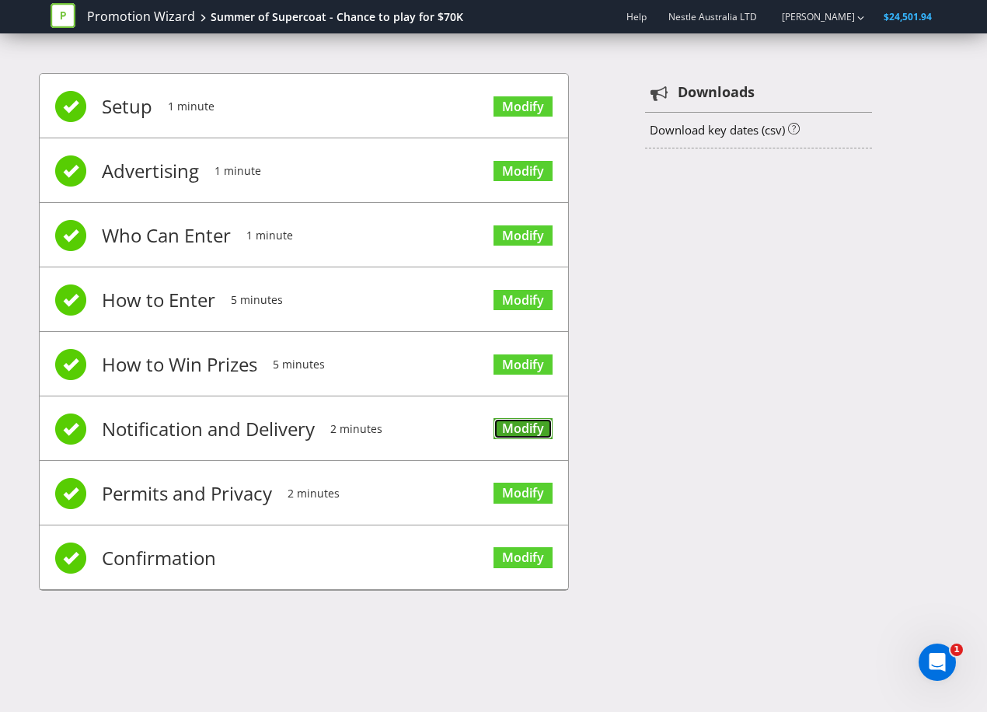
click at [528, 430] on link "Modify" at bounding box center [522, 428] width 59 height 21
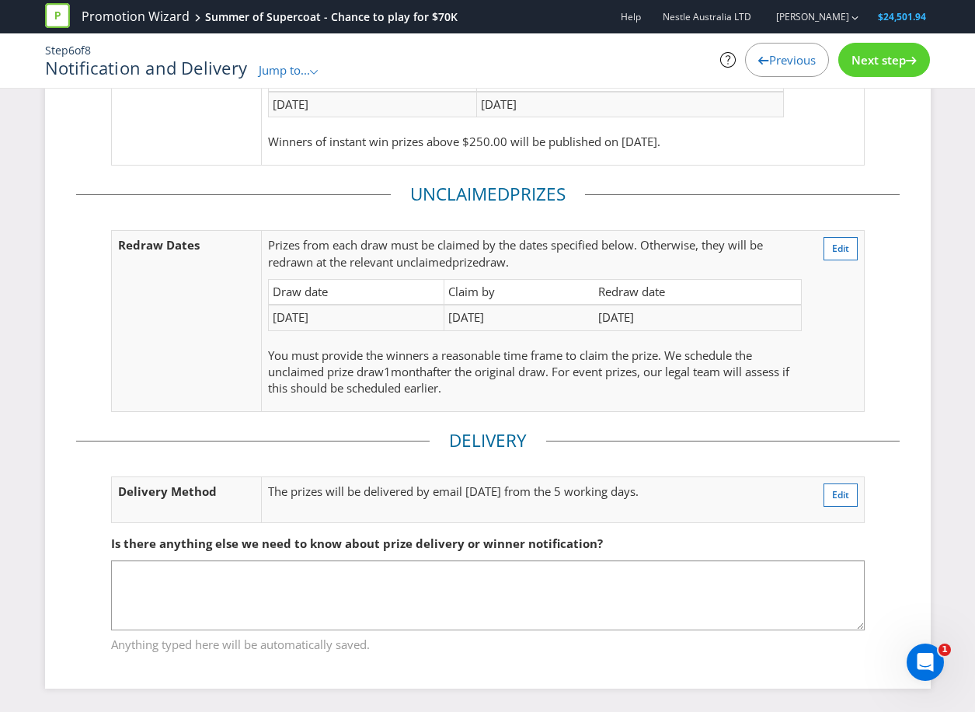
scroll to position [57, 0]
